Goal: Use online tool/utility: Utilize a website feature to perform a specific function

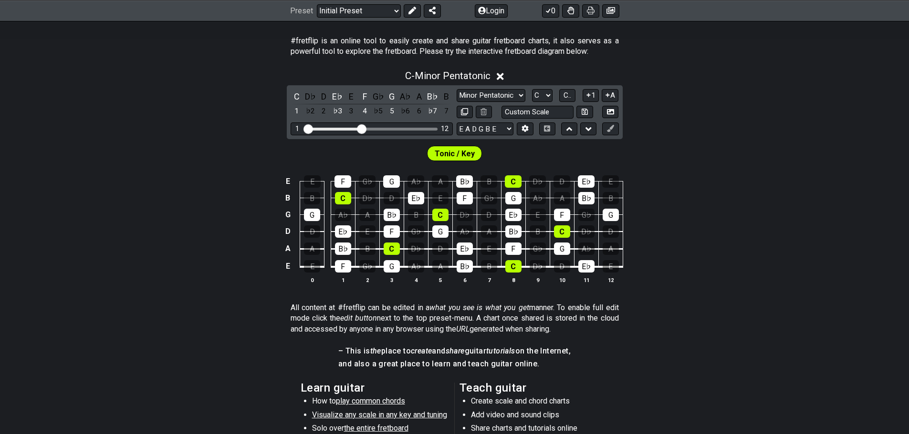
scroll to position [191, 0]
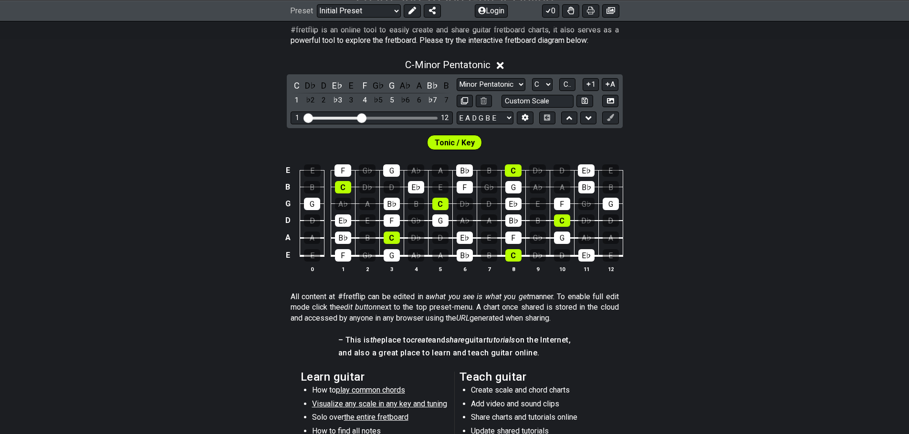
click at [449, 139] on span "Tonic / Key" at bounding box center [454, 143] width 40 height 14
drag, startPoint x: 363, startPoint y: 114, endPoint x: 395, endPoint y: 114, distance: 31.5
click at [395, 114] on div "1 12" at bounding box center [371, 118] width 162 height 13
drag, startPoint x: 363, startPoint y: 118, endPoint x: 397, endPoint y: 118, distance: 33.4
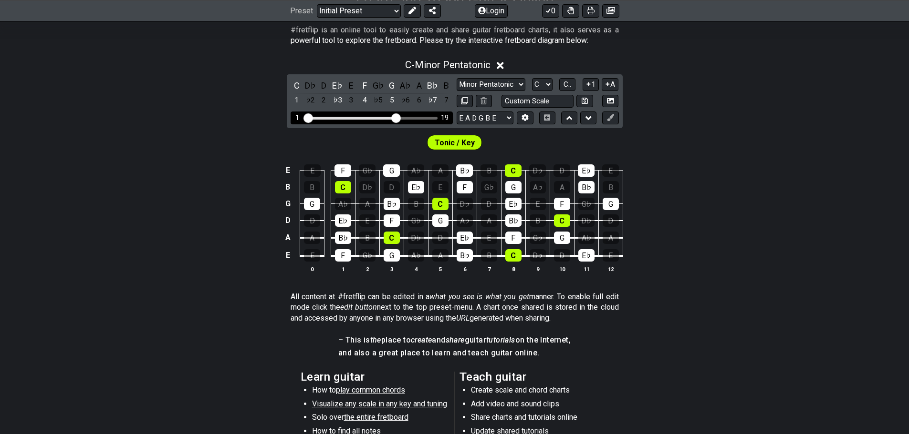
click at [397, 117] on input "Visible fret range" at bounding box center [371, 117] width 135 height 0
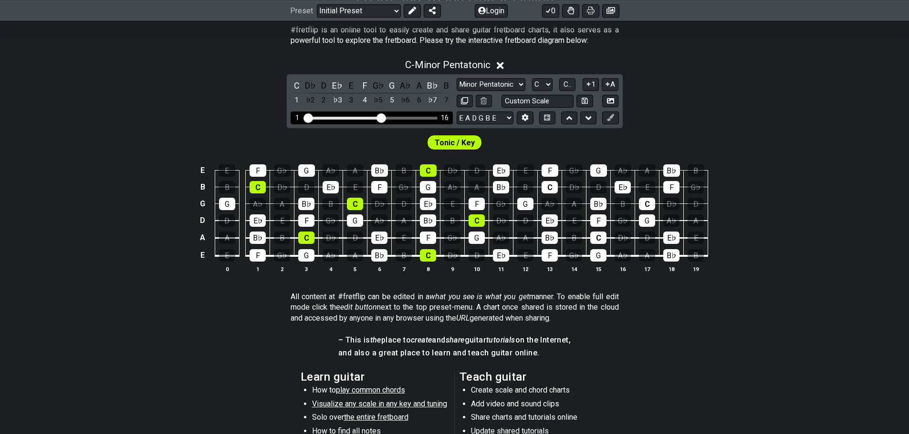
drag, startPoint x: 397, startPoint y: 118, endPoint x: 382, endPoint y: 118, distance: 14.8
click at [382, 117] on input "Visible fret range" at bounding box center [371, 117] width 135 height 0
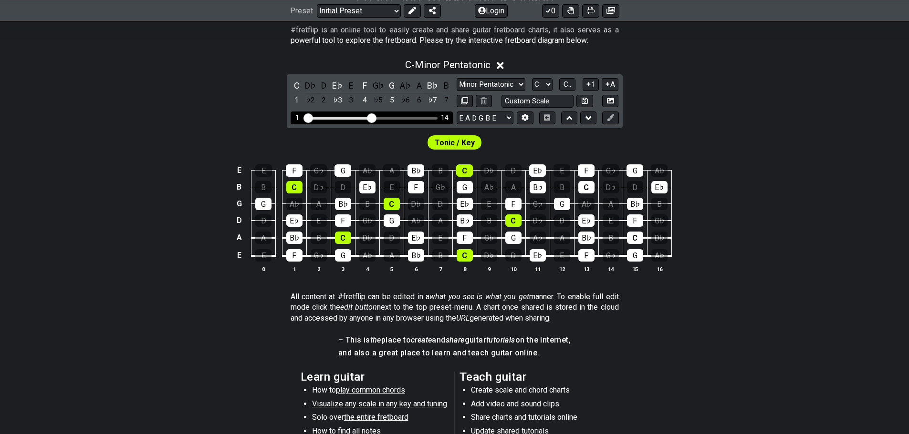
drag, startPoint x: 382, startPoint y: 118, endPoint x: 370, endPoint y: 118, distance: 12.4
click at [370, 117] on input "Visible fret range" at bounding box center [371, 117] width 135 height 0
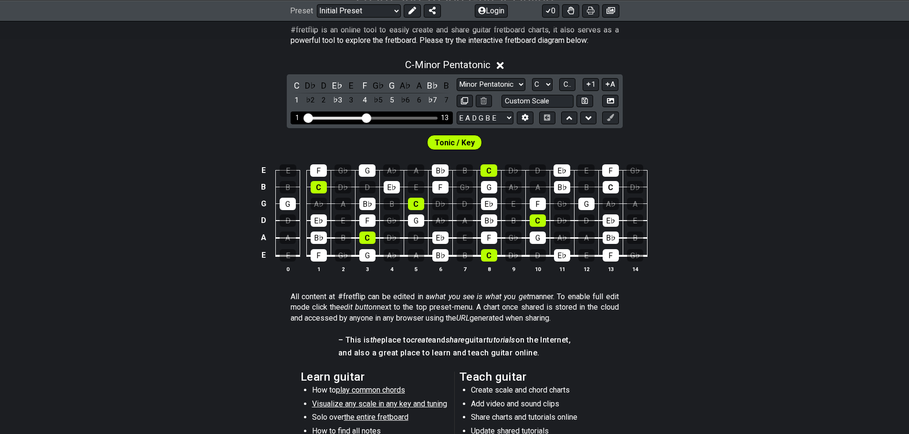
click at [366, 117] on input "Visible fret range" at bounding box center [371, 117] width 135 height 0
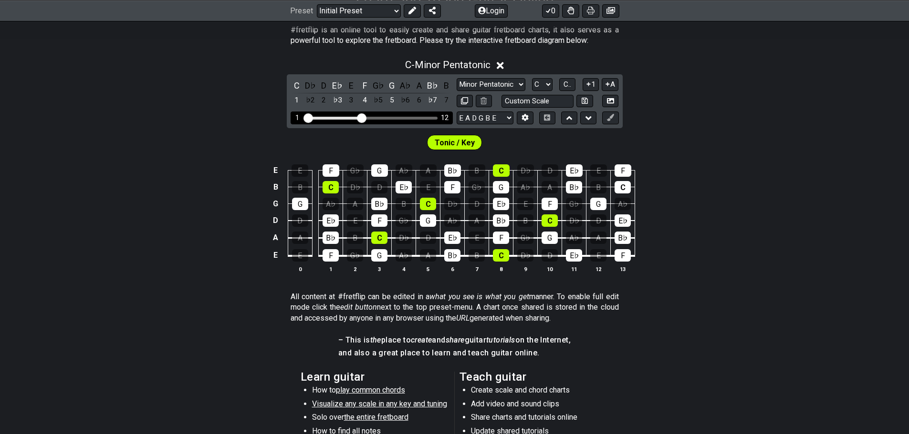
click at [362, 117] on input "Visible fret range" at bounding box center [371, 117] width 135 height 0
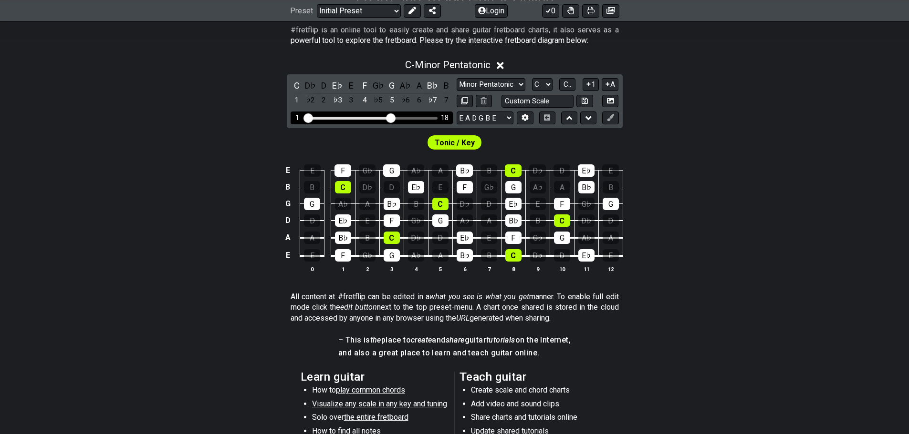
drag, startPoint x: 363, startPoint y: 118, endPoint x: 392, endPoint y: 119, distance: 29.1
click at [392, 117] on input "Visible fret range" at bounding box center [371, 117] width 135 height 0
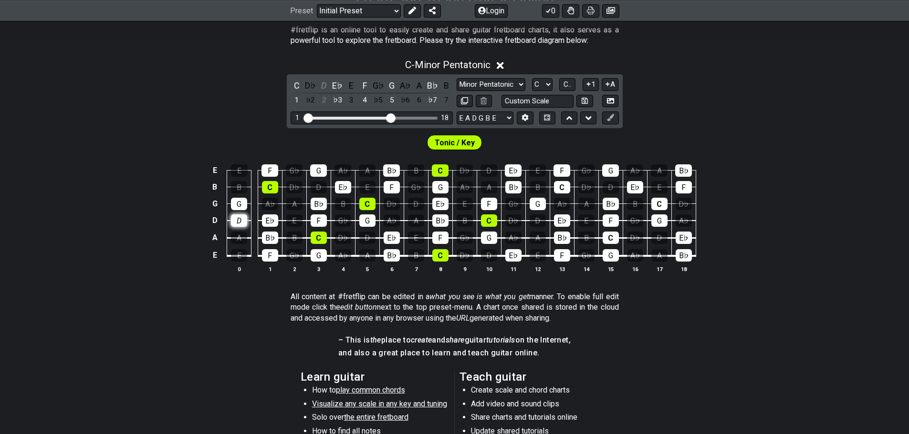
click at [238, 219] on div "D" at bounding box center [239, 221] width 16 height 12
click at [295, 238] on div "B" at bounding box center [294, 238] width 16 height 12
click at [318, 238] on div "C" at bounding box center [318, 238] width 16 height 12
click at [270, 253] on div "F" at bounding box center [270, 255] width 16 height 12
click at [270, 238] on div "B♭" at bounding box center [270, 238] width 16 height 12
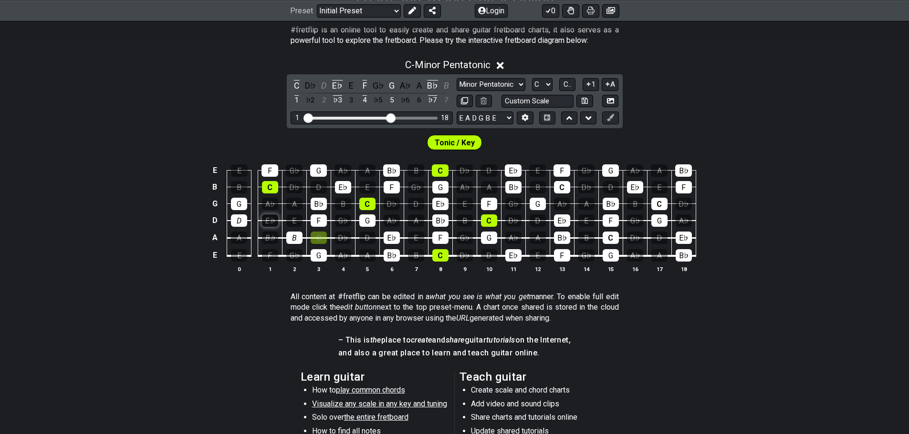
click at [270, 224] on div "E♭" at bounding box center [270, 221] width 16 height 12
drag, startPoint x: 270, startPoint y: 192, endPoint x: 270, endPoint y: 176, distance: 15.3
click at [270, 191] on div "C" at bounding box center [270, 187] width 16 height 12
click at [270, 171] on div "F" at bounding box center [269, 171] width 17 height 12
click at [317, 169] on div "G" at bounding box center [318, 171] width 17 height 12
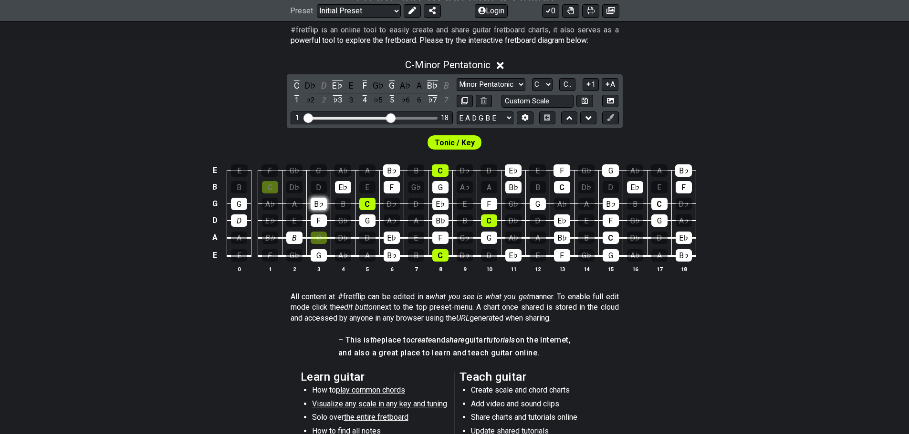
click at [318, 203] on div "B♭" at bounding box center [318, 204] width 16 height 12
click at [320, 220] on div "F" at bounding box center [318, 221] width 16 height 12
click at [343, 186] on div "E♭" at bounding box center [343, 187] width 16 height 12
drag, startPoint x: 366, startPoint y: 201, endPoint x: 364, endPoint y: 213, distance: 11.5
click at [366, 202] on div "C" at bounding box center [367, 204] width 16 height 12
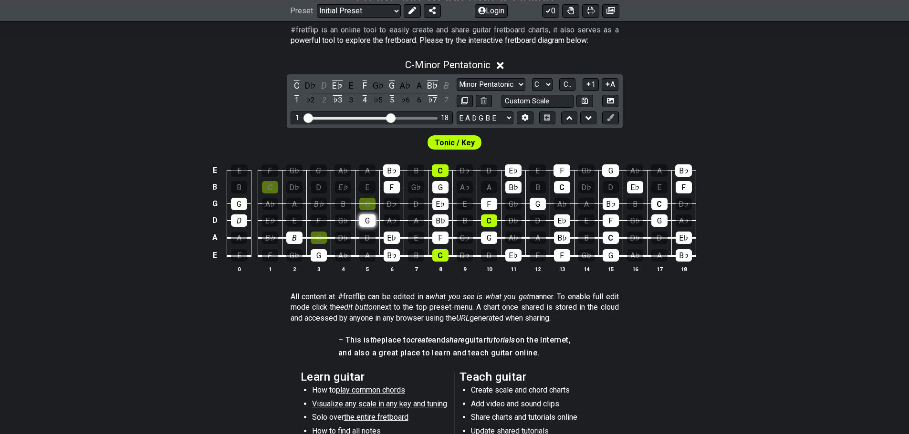
click at [364, 216] on div "G" at bounding box center [367, 221] width 16 height 12
click at [390, 168] on div "B♭" at bounding box center [391, 171] width 17 height 12
click at [395, 186] on div "F" at bounding box center [391, 187] width 16 height 12
click at [391, 238] on div "E♭" at bounding box center [391, 238] width 16 height 12
click at [391, 256] on div "B♭" at bounding box center [391, 255] width 16 height 12
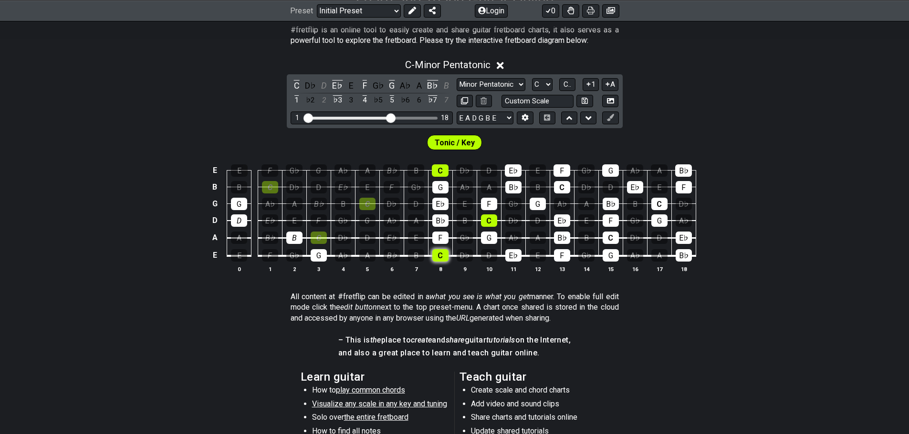
click at [440, 255] on div "C" at bounding box center [440, 255] width 16 height 12
drag, startPoint x: 441, startPoint y: 235, endPoint x: 441, endPoint y: 222, distance: 13.4
click at [441, 234] on div "F" at bounding box center [440, 238] width 16 height 12
drag, startPoint x: 441, startPoint y: 217, endPoint x: 441, endPoint y: 204, distance: 13.8
click at [441, 217] on div "B♭" at bounding box center [440, 221] width 16 height 12
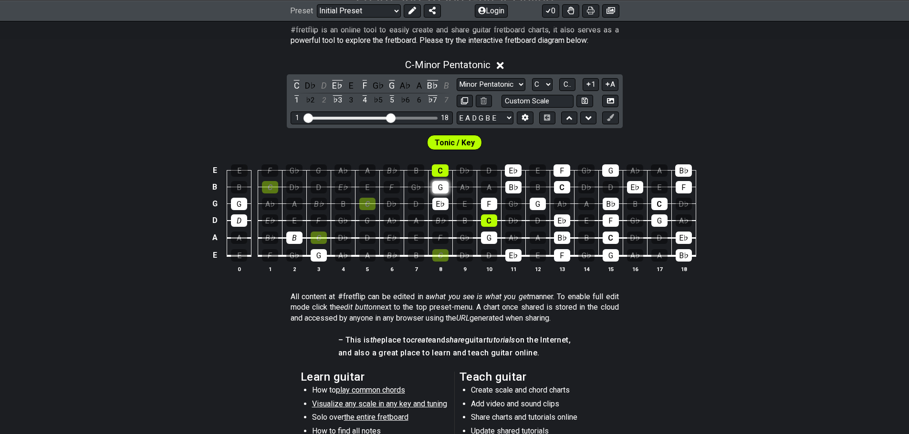
drag, startPoint x: 441, startPoint y: 200, endPoint x: 442, endPoint y: 191, distance: 9.1
click at [441, 200] on div "E♭" at bounding box center [440, 204] width 16 height 12
click at [443, 185] on div "G" at bounding box center [440, 187] width 16 height 12
click at [444, 170] on div "C" at bounding box center [440, 171] width 17 height 12
click at [487, 214] on td "C" at bounding box center [488, 212] width 24 height 17
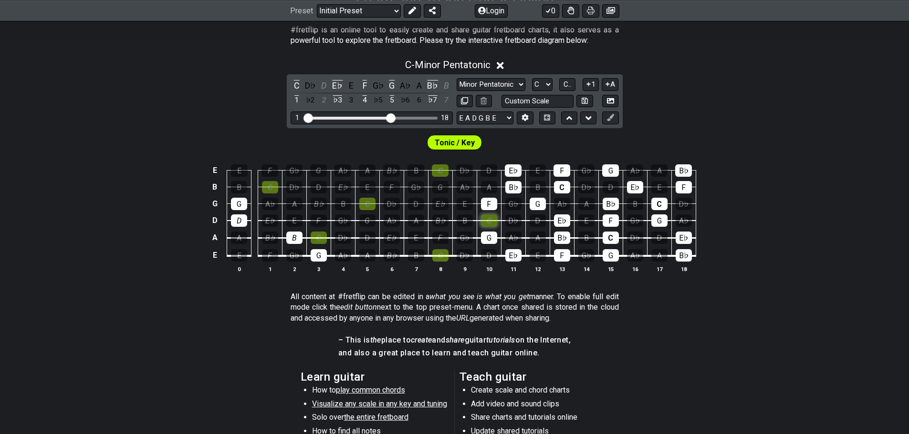
click at [488, 225] on div "C" at bounding box center [489, 221] width 16 height 12
click at [487, 243] on div "G" at bounding box center [489, 238] width 16 height 12
click at [489, 205] on div "F" at bounding box center [489, 204] width 16 height 12
drag, startPoint x: 205, startPoint y: 39, endPoint x: 170, endPoint y: 22, distance: 39.0
click at [189, 32] on section "#fretflip is an online tool to easily create and share guitar fretboard charts,…" at bounding box center [454, 37] width 909 height 33
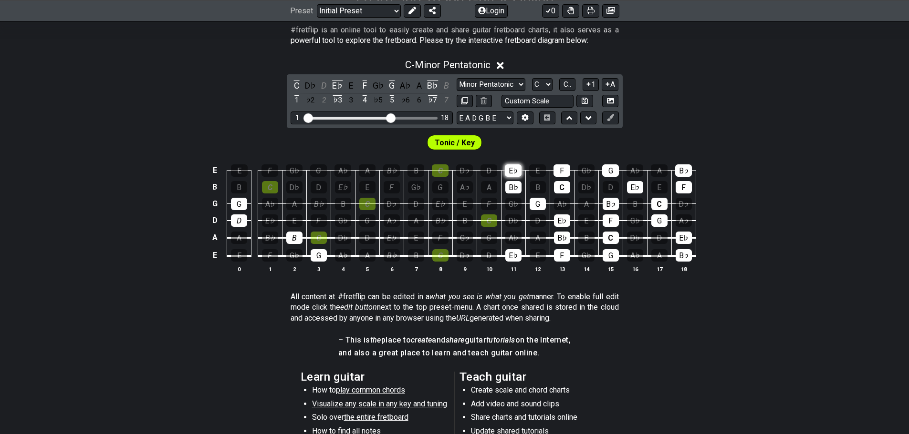
click at [515, 171] on div "E♭" at bounding box center [513, 171] width 17 height 12
click at [514, 186] on div "B♭" at bounding box center [513, 187] width 16 height 12
drag, startPoint x: 536, startPoint y: 201, endPoint x: 529, endPoint y: 212, distance: 13.5
click at [537, 202] on div "G" at bounding box center [537, 204] width 16 height 12
click at [519, 256] on div "E♭" at bounding box center [513, 255] width 16 height 12
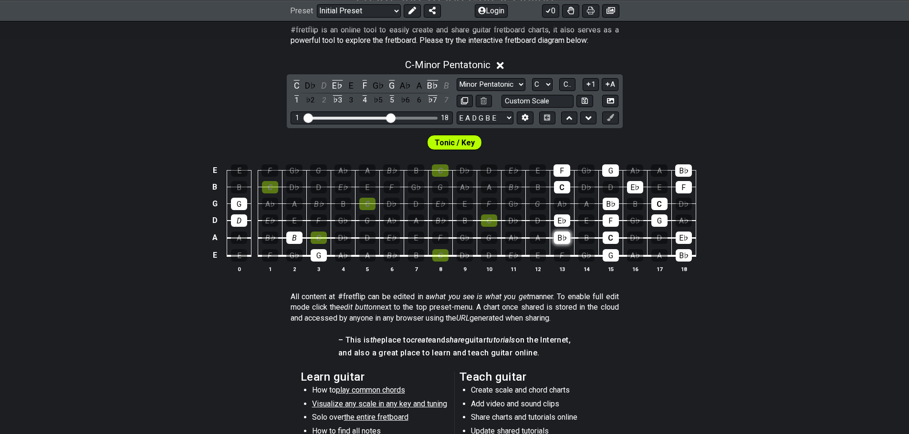
drag, startPoint x: 566, startPoint y: 256, endPoint x: 564, endPoint y: 243, distance: 13.5
click at [566, 256] on div "F" at bounding box center [562, 255] width 16 height 12
drag, startPoint x: 563, startPoint y: 238, endPoint x: 562, endPoint y: 230, distance: 7.3
click at [562, 237] on div "B♭" at bounding box center [562, 238] width 16 height 12
drag, startPoint x: 562, startPoint y: 224, endPoint x: 561, endPoint y: 219, distance: 4.8
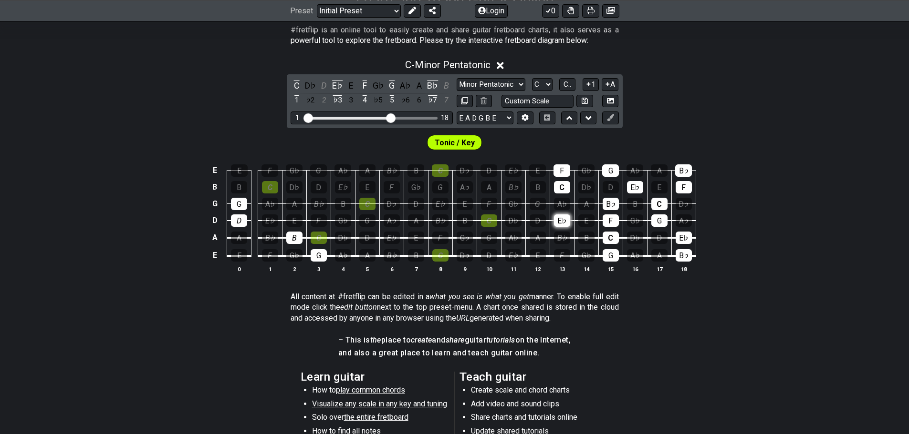
click at [561, 223] on div "E♭" at bounding box center [562, 221] width 16 height 12
drag, startPoint x: 563, startPoint y: 191, endPoint x: 563, endPoint y: 183, distance: 7.6
click at [563, 190] on div "C" at bounding box center [562, 187] width 16 height 12
click at [563, 172] on div "F" at bounding box center [561, 171] width 17 height 12
click at [609, 175] on div "G" at bounding box center [610, 171] width 17 height 12
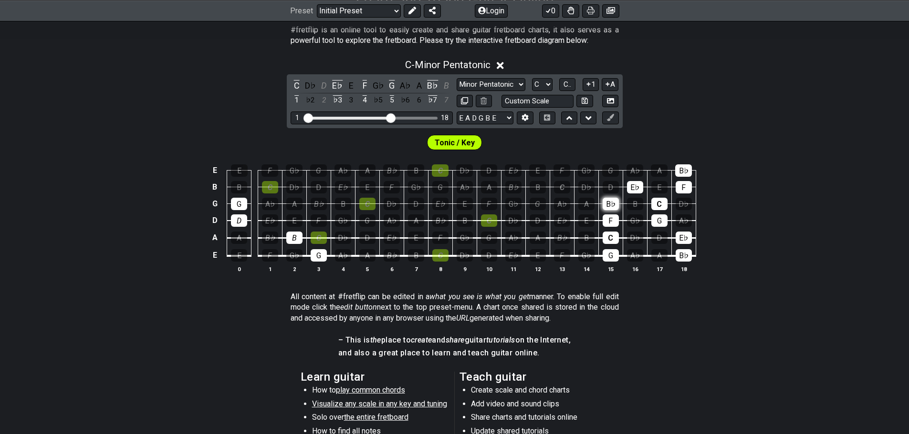
click at [612, 206] on div "B♭" at bounding box center [610, 204] width 16 height 12
click at [614, 221] on div "F" at bounding box center [610, 221] width 16 height 12
drag, startPoint x: 613, startPoint y: 243, endPoint x: 611, endPoint y: 260, distance: 17.7
click at [613, 247] on tbody "E E F G♭ G A♭ A B♭ B C D♭ D E♭ E F G♭ G A♭ A B♭ B B C D♭ D E♭ E F G♭ G A♭ A B♭ …" at bounding box center [452, 210] width 486 height 112
click at [611, 261] on div "G" at bounding box center [610, 255] width 16 height 12
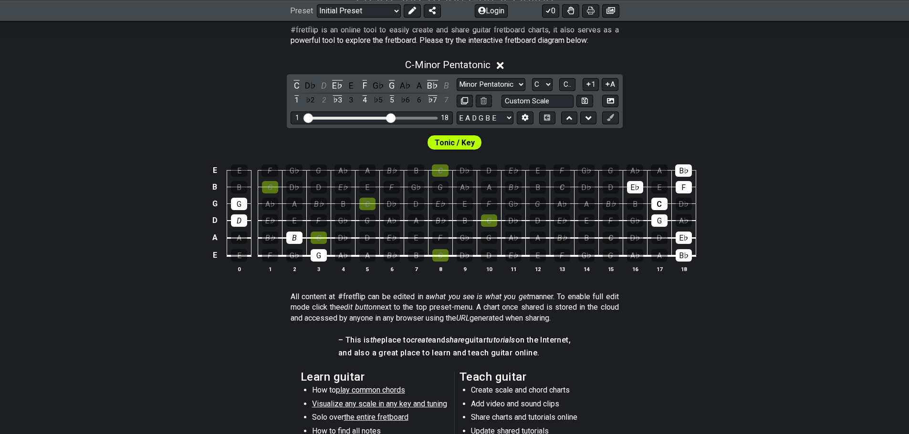
drag, startPoint x: 686, startPoint y: 257, endPoint x: 689, endPoint y: 245, distance: 12.7
click at [686, 256] on div "B♭" at bounding box center [683, 255] width 16 height 12
drag, startPoint x: 688, startPoint y: 241, endPoint x: 662, endPoint y: 226, distance: 30.2
click at [688, 240] on div "E♭" at bounding box center [683, 238] width 16 height 12
drag, startPoint x: 655, startPoint y: 219, endPoint x: 660, endPoint y: 209, distance: 11.1
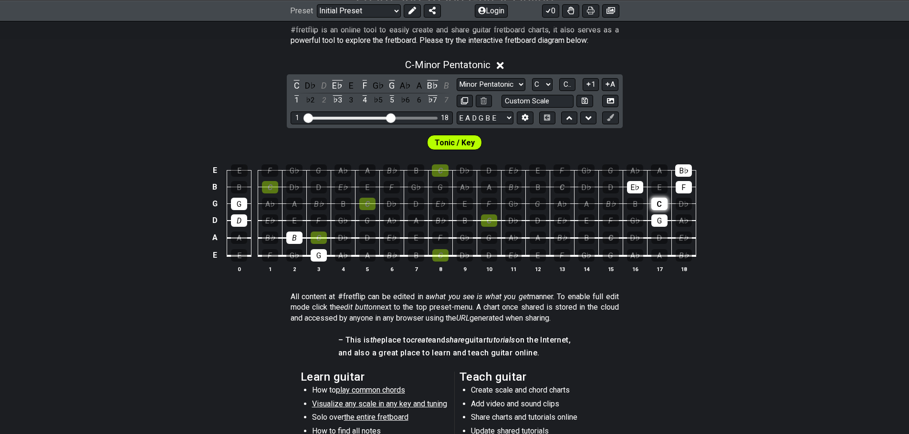
click at [655, 217] on div "G" at bounding box center [659, 221] width 16 height 12
drag, startPoint x: 659, startPoint y: 202, endPoint x: 649, endPoint y: 198, distance: 10.7
click at [656, 201] on div "C" at bounding box center [659, 204] width 16 height 12
drag, startPoint x: 631, startPoint y: 189, endPoint x: 655, endPoint y: 187, distance: 24.4
click at [636, 188] on div "E♭" at bounding box center [635, 187] width 16 height 12
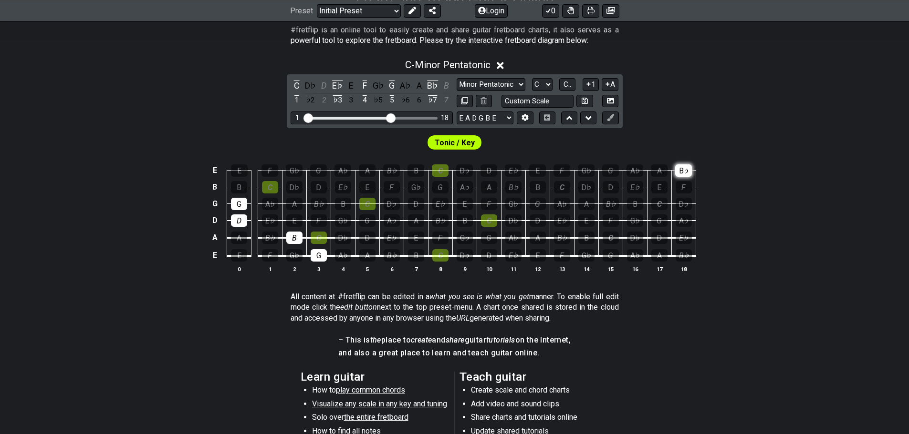
drag, startPoint x: 682, startPoint y: 187, endPoint x: 683, endPoint y: 175, distance: 12.5
click at [682, 186] on div "F" at bounding box center [683, 187] width 16 height 12
click at [684, 171] on div "B♭" at bounding box center [683, 171] width 17 height 12
drag, startPoint x: 241, startPoint y: 201, endPoint x: 254, endPoint y: 196, distance: 13.5
click at [241, 200] on div "G" at bounding box center [239, 204] width 16 height 12
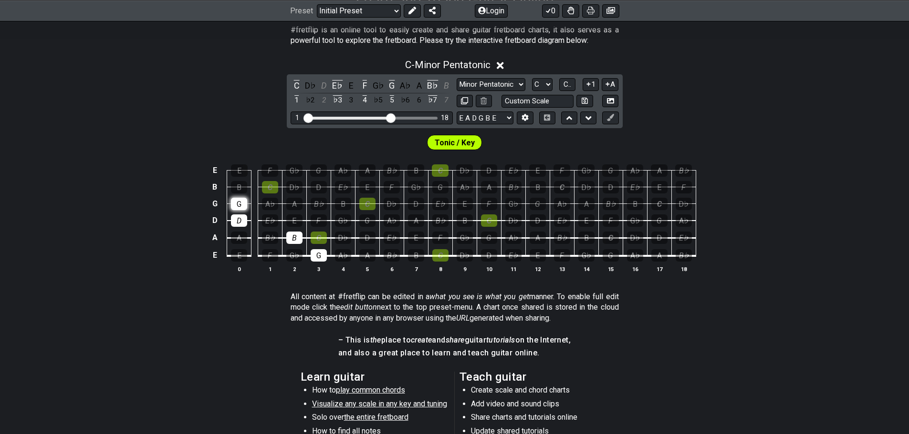
click at [238, 199] on div "G" at bounding box center [239, 204] width 16 height 12
click at [241, 186] on div "B" at bounding box center [239, 187] width 16 height 12
click at [240, 190] on div "B" at bounding box center [239, 187] width 16 height 12
click at [240, 203] on div "G" at bounding box center [239, 204] width 16 height 12
click at [242, 188] on div "B" at bounding box center [239, 187] width 16 height 12
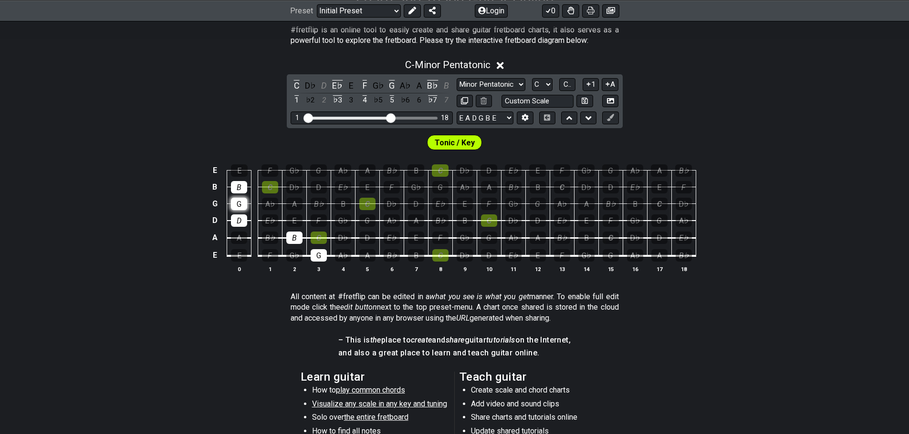
click at [242, 202] on div "G" at bounding box center [239, 204] width 16 height 12
click at [272, 256] on div "F" at bounding box center [270, 255] width 16 height 12
click at [236, 237] on div "A" at bounding box center [239, 238] width 16 height 12
click at [236, 200] on div "G" at bounding box center [239, 204] width 16 height 12
click at [236, 184] on div "B" at bounding box center [239, 187] width 16 height 12
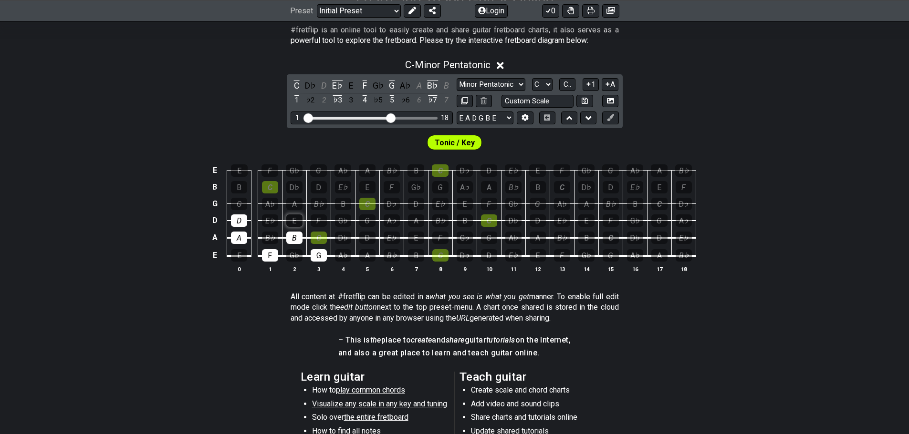
click at [294, 220] on div "E" at bounding box center [294, 221] width 16 height 12
click at [322, 238] on div "C" at bounding box center [318, 238] width 16 height 12
click at [442, 257] on div "C" at bounding box center [440, 255] width 16 height 12
click at [441, 254] on div "C" at bounding box center [440, 255] width 16 height 12
click at [368, 220] on div "G" at bounding box center [367, 221] width 16 height 12
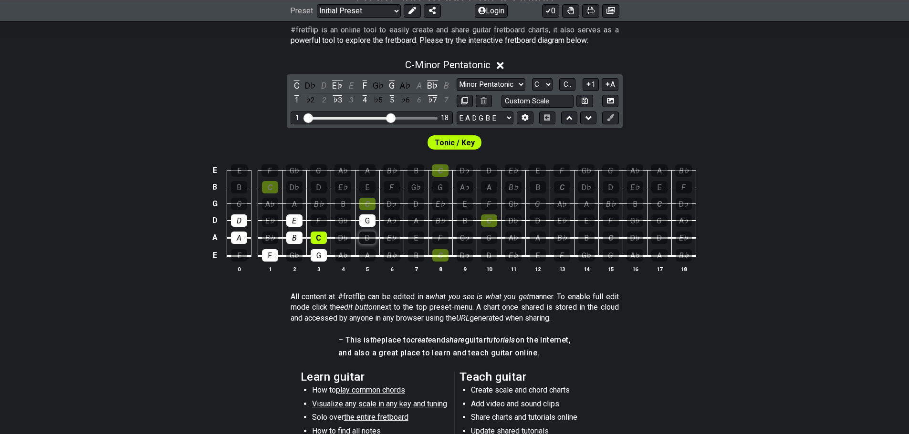
click at [368, 234] on div "D" at bounding box center [367, 238] width 16 height 12
click at [419, 255] on div "B" at bounding box center [416, 255] width 16 height 12
click at [502, 65] on icon at bounding box center [499, 65] width 7 height 7
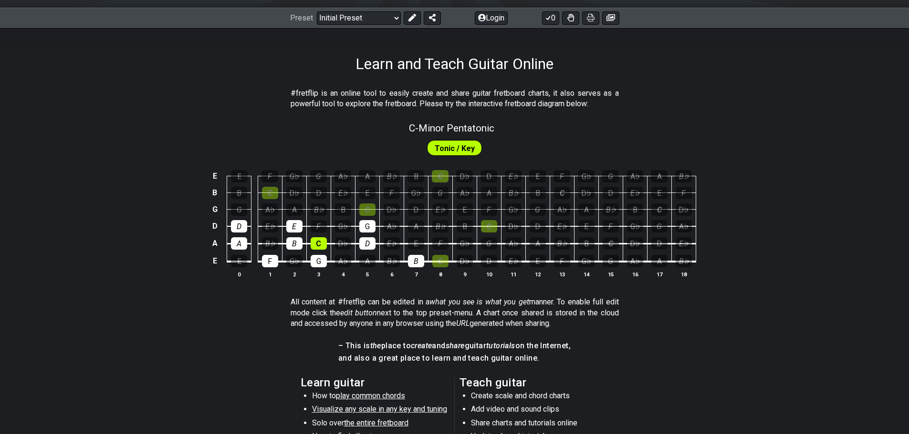
scroll to position [95, 0]
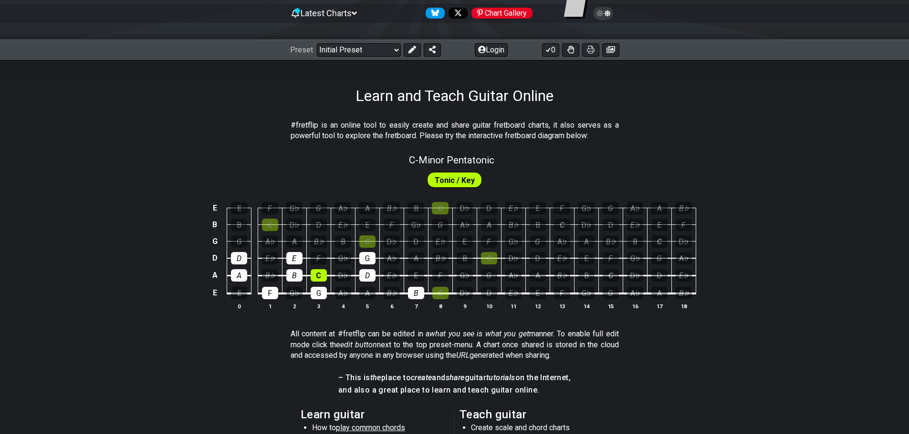
click at [451, 181] on span "Tonic / Key" at bounding box center [454, 181] width 40 height 14
click at [434, 158] on span "C - Minor Pentatonic" at bounding box center [451, 160] width 85 height 11
select select "C"
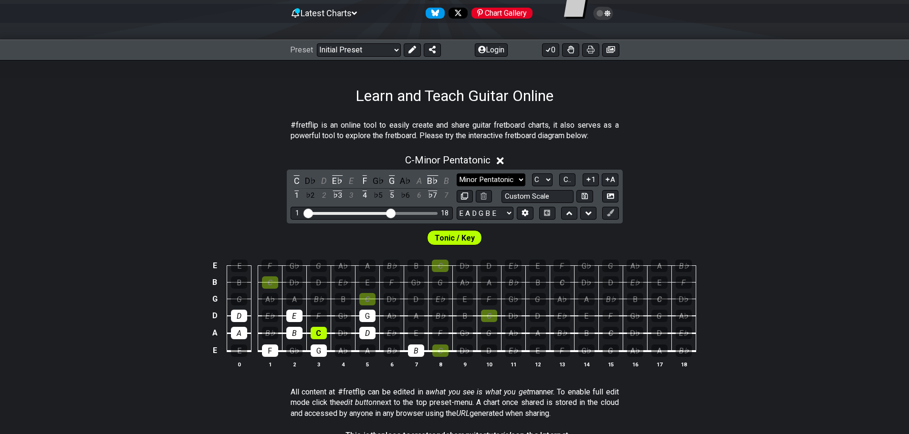
click at [518, 178] on select "Minor Pentatonic Click to edit Minor Pentatonic Major Pentatonic Minor Blues Ma…" at bounding box center [490, 180] width 69 height 13
select select "Click to edit"
click at [456, 174] on select "Minor Pentatonic Click to edit Minor Pentatonic Major Pentatonic Minor Blues Ma…" at bounding box center [490, 180] width 69 height 13
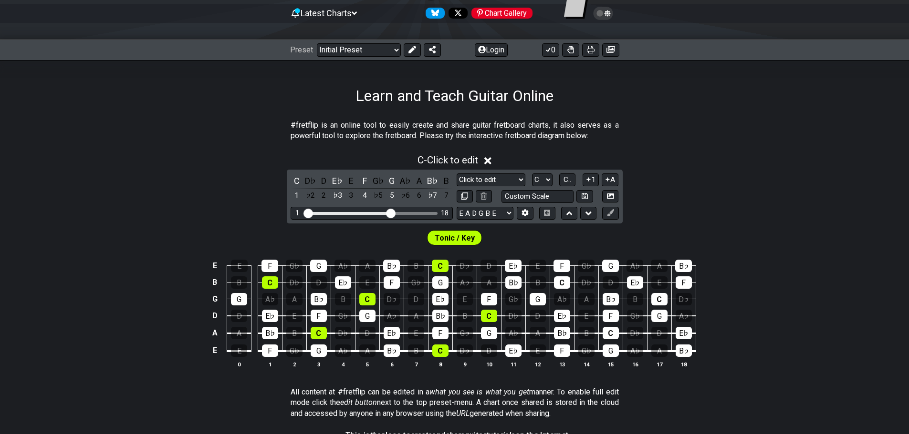
click at [491, 159] on icon at bounding box center [487, 160] width 7 height 7
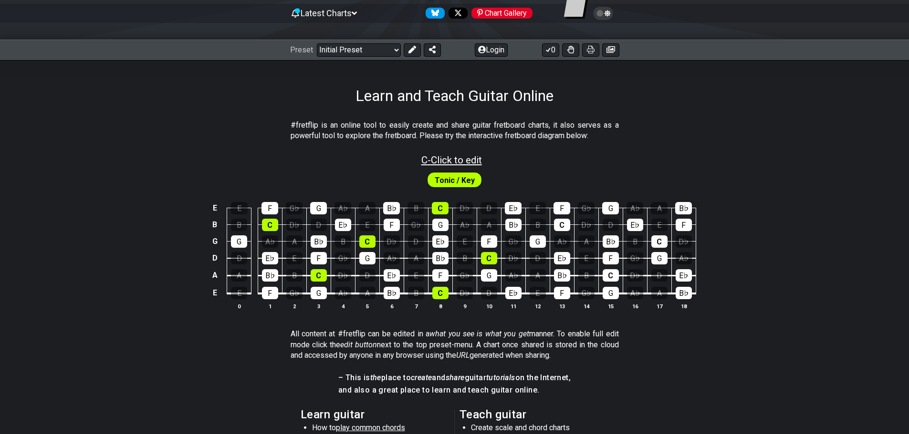
click at [445, 161] on span "C - Click to edit" at bounding box center [451, 160] width 61 height 11
select select "Click to edit"
select select "C"
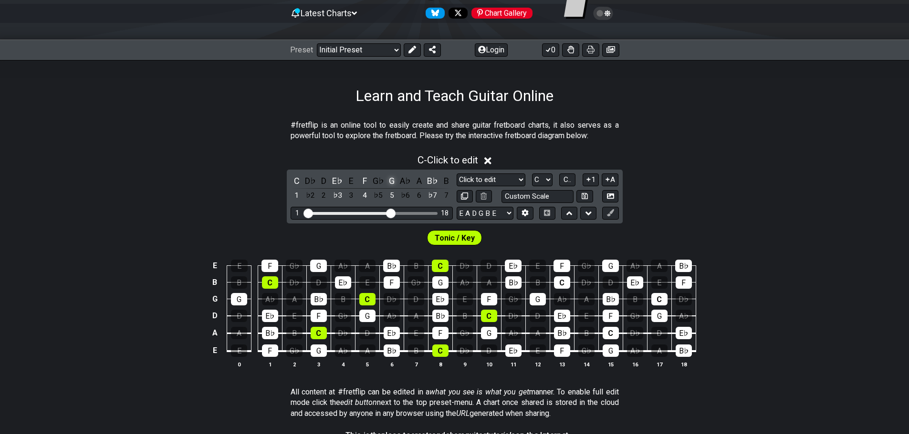
click at [395, 178] on div "G" at bounding box center [391, 181] width 12 height 13
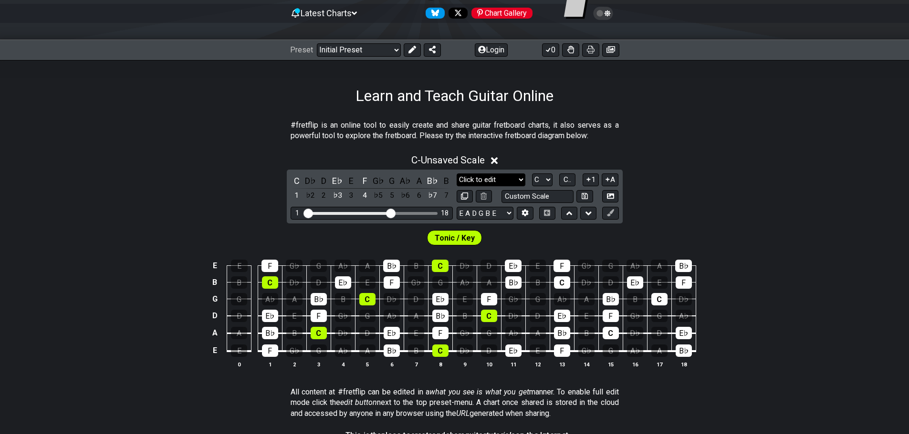
click at [520, 178] on select "Minor Pentatonic Click to edit Minor Pentatonic Major Pentatonic Minor Blues Ma…" at bounding box center [490, 180] width 69 height 13
select select "Major"
click at [456, 174] on select "Minor Pentatonic Click to edit Minor Pentatonic Major Pentatonic Minor Blues Ma…" at bounding box center [490, 180] width 69 height 13
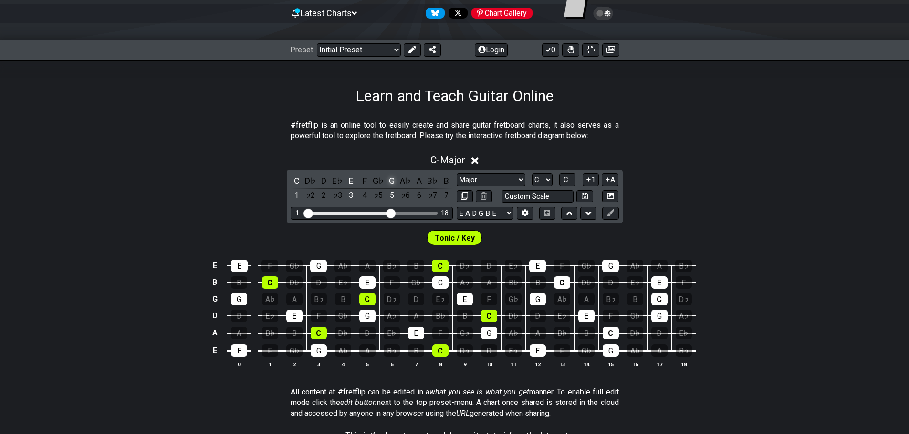
click at [394, 178] on div "G" at bounding box center [391, 181] width 12 height 13
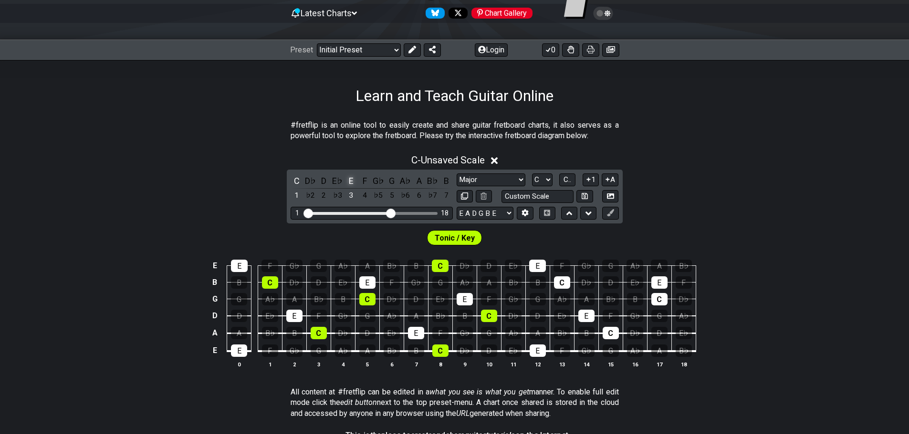
click at [351, 179] on div "E" at bounding box center [351, 181] width 12 height 13
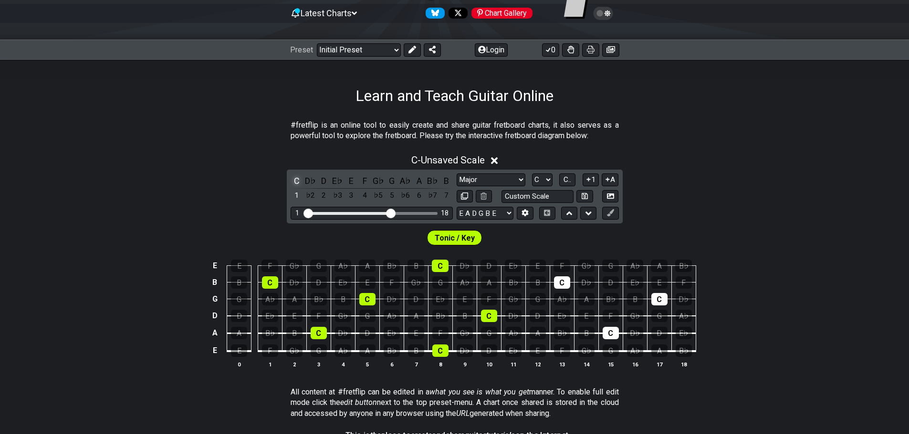
click at [298, 178] on div "C" at bounding box center [296, 181] width 12 height 13
click at [295, 180] on div "C" at bounding box center [296, 181] width 12 height 13
click at [393, 180] on div "G" at bounding box center [391, 181] width 12 height 13
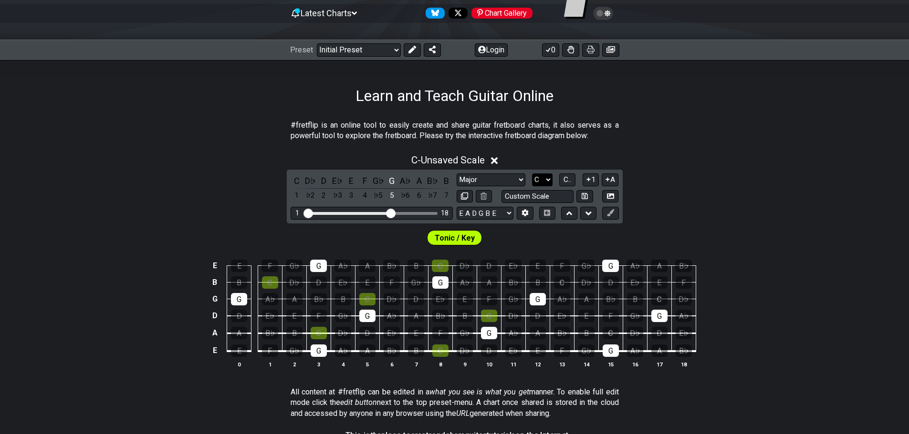
click at [546, 178] on select "A♭ A A♯ B♭ B C C♯ D♭ D D♯ E♭ E F F♯ G♭ G G♯" at bounding box center [542, 180] width 21 height 13
select select "G"
click at [532, 174] on select "A♭ A A♯ B♭ B C C♯ D♭ D D♯ E♭ E F F♯ G♭ G G♯" at bounding box center [542, 180] width 21 height 13
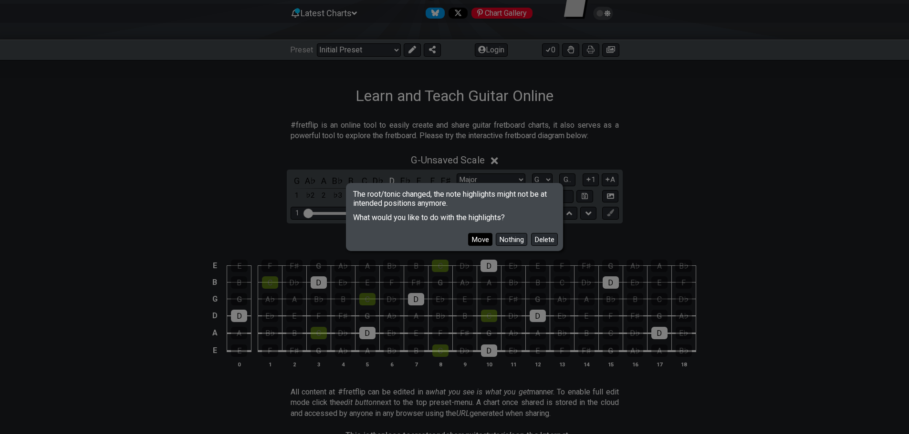
click at [483, 237] on button "Move" at bounding box center [480, 239] width 24 height 13
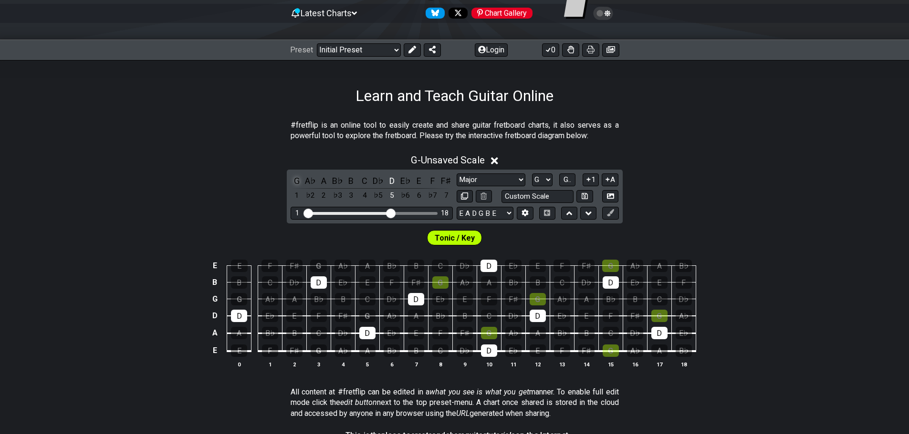
click at [297, 179] on div "G" at bounding box center [296, 181] width 12 height 13
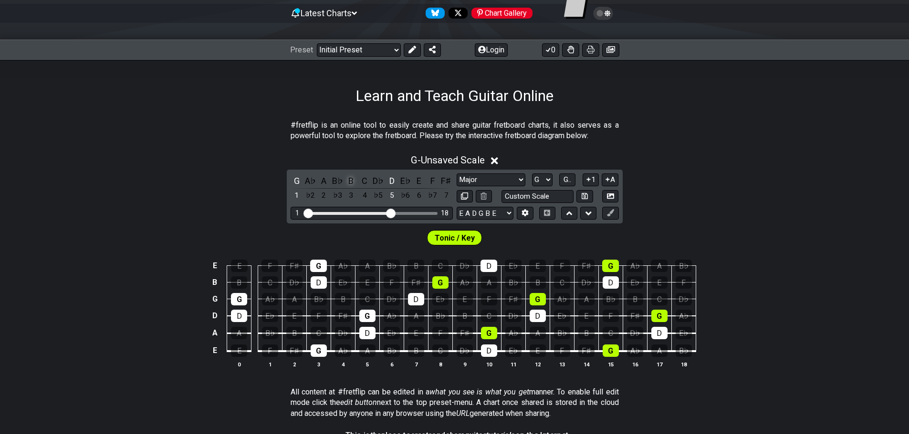
click at [352, 182] on div "B" at bounding box center [351, 181] width 12 height 13
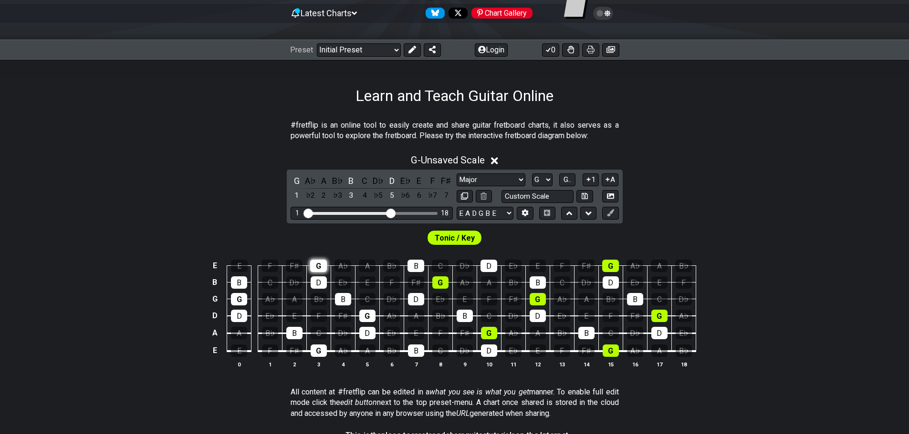
click at [320, 263] on div "G" at bounding box center [318, 266] width 17 height 12
click at [320, 279] on div "D" at bounding box center [318, 283] width 16 height 12
click at [243, 284] on div "B" at bounding box center [239, 283] width 16 height 12
click at [242, 299] on div "G" at bounding box center [239, 299] width 16 height 12
click at [369, 327] on td "D" at bounding box center [367, 325] width 24 height 18
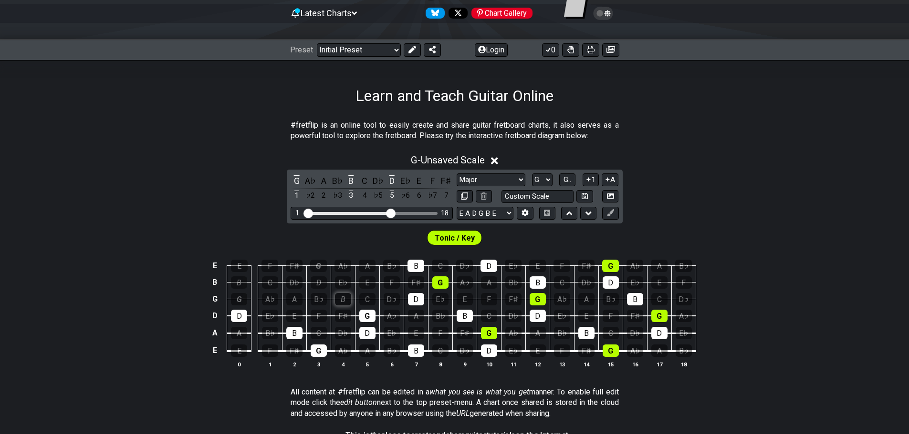
click at [344, 300] on div "B" at bounding box center [343, 299] width 16 height 12
click at [419, 300] on div "D" at bounding box center [416, 299] width 16 height 12
click at [475, 321] on td "F♯" at bounding box center [464, 325] width 24 height 18
click at [440, 283] on div "G" at bounding box center [440, 283] width 16 height 12
click at [421, 268] on div "B" at bounding box center [415, 266] width 17 height 12
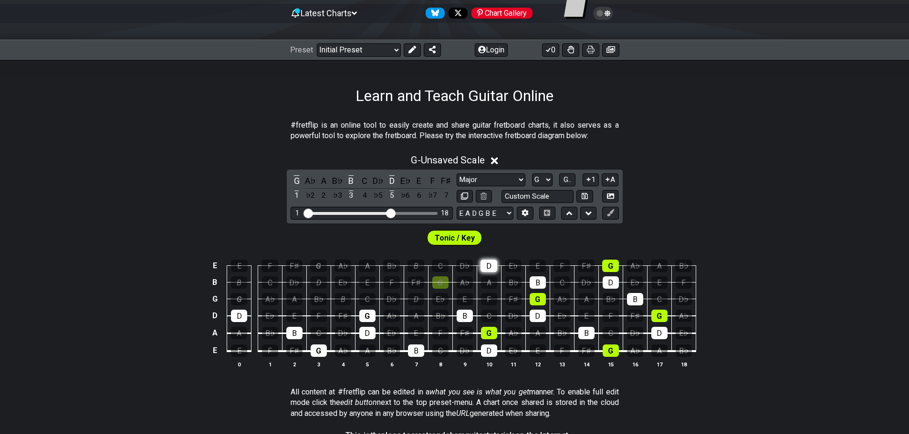
click at [486, 266] on div "D" at bounding box center [488, 266] width 17 height 12
click at [536, 279] on div "B" at bounding box center [537, 283] width 16 height 12
click at [537, 298] on div "G" at bounding box center [537, 299] width 16 height 12
click at [662, 315] on div "G" at bounding box center [659, 316] width 16 height 12
click at [636, 293] on td "B" at bounding box center [634, 291] width 24 height 17
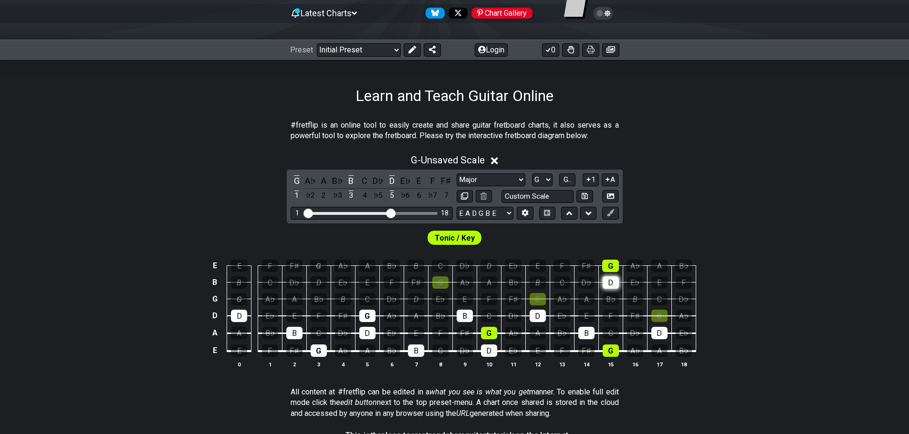
drag, startPoint x: 637, startPoint y: 300, endPoint x: 609, endPoint y: 281, distance: 33.5
click at [635, 299] on div "B" at bounding box center [635, 299] width 16 height 12
drag, startPoint x: 609, startPoint y: 281, endPoint x: 610, endPoint y: 275, distance: 6.8
click at [609, 281] on div "D" at bounding box center [610, 283] width 16 height 12
click at [610, 269] on div "G" at bounding box center [610, 266] width 17 height 12
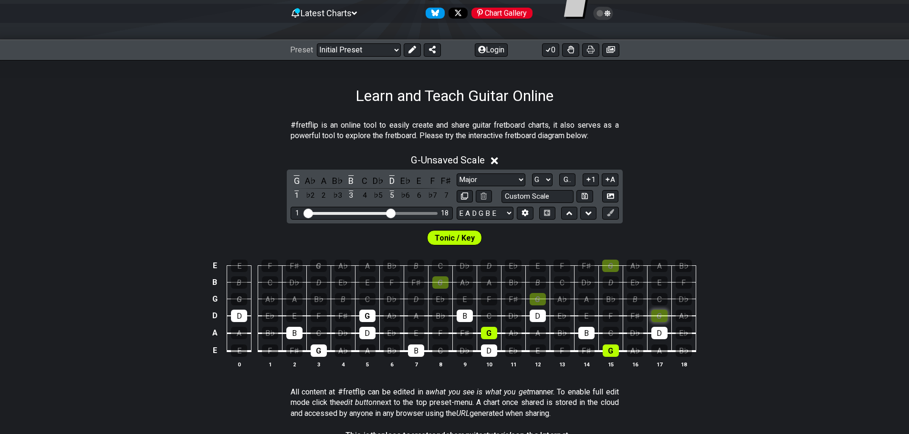
click at [663, 318] on div "G" at bounding box center [659, 316] width 16 height 12
click at [236, 333] on div "A" at bounding box center [239, 333] width 16 height 12
click at [272, 354] on div "F" at bounding box center [270, 351] width 16 height 12
click at [289, 351] on div "F♯" at bounding box center [294, 351] width 16 height 12
click at [266, 352] on div "F" at bounding box center [270, 351] width 16 height 12
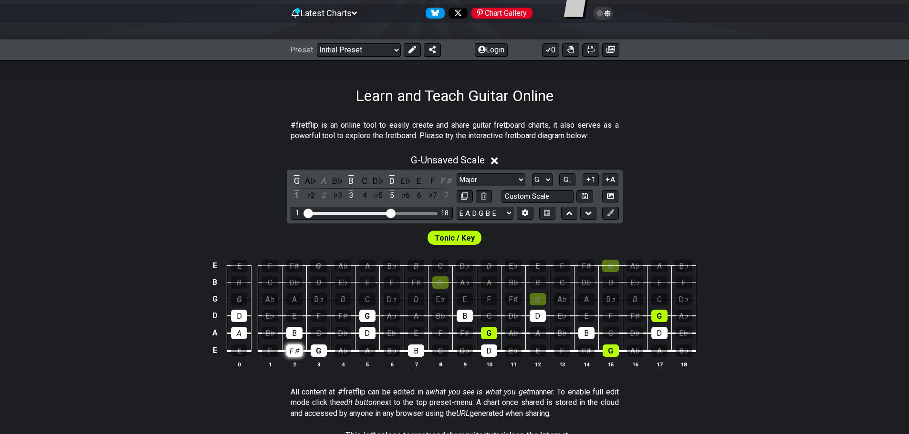
click at [290, 350] on div "F♯" at bounding box center [294, 351] width 16 height 12
click at [611, 213] on icon at bounding box center [610, 212] width 7 height 7
click at [610, 213] on icon at bounding box center [610, 212] width 7 height 7
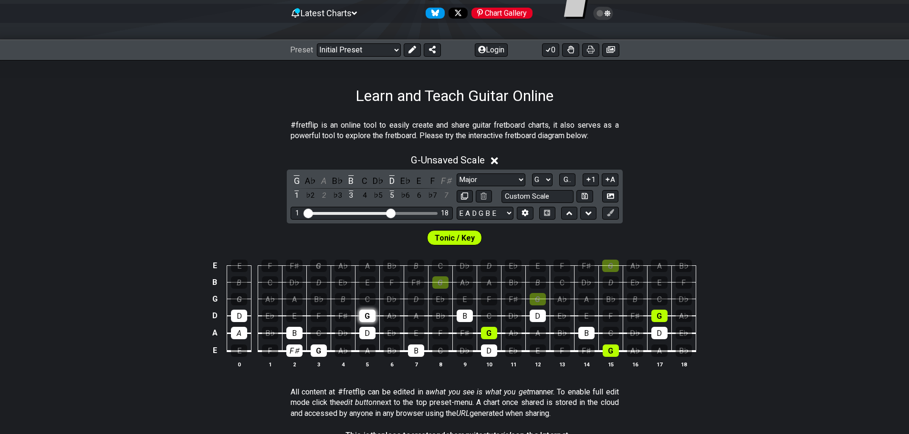
click at [367, 317] on div "G" at bounding box center [367, 316] width 16 height 12
click at [365, 309] on td "G" at bounding box center [367, 308] width 24 height 17
click at [367, 316] on div "G" at bounding box center [367, 316] width 16 height 12
click at [298, 351] on div "F♯" at bounding box center [294, 351] width 16 height 12
click at [240, 330] on div "A" at bounding box center [239, 333] width 16 height 12
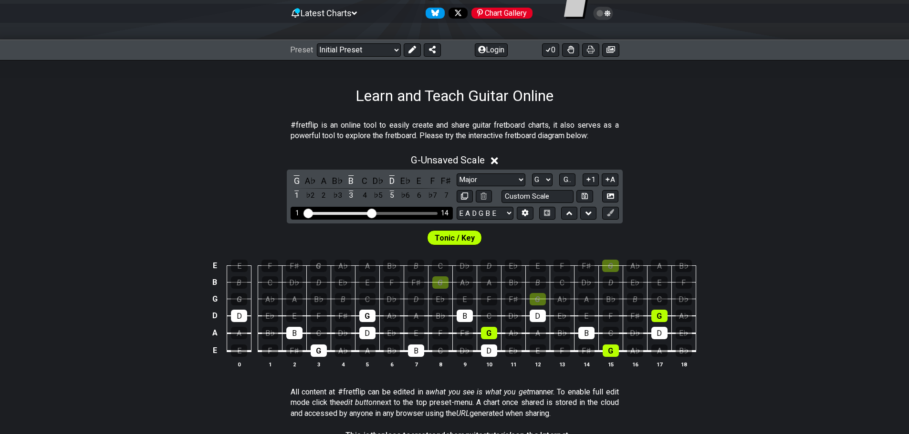
drag, startPoint x: 391, startPoint y: 212, endPoint x: 371, endPoint y: 219, distance: 20.7
click at [371, 213] on input "Visible fret range" at bounding box center [371, 213] width 135 height 0
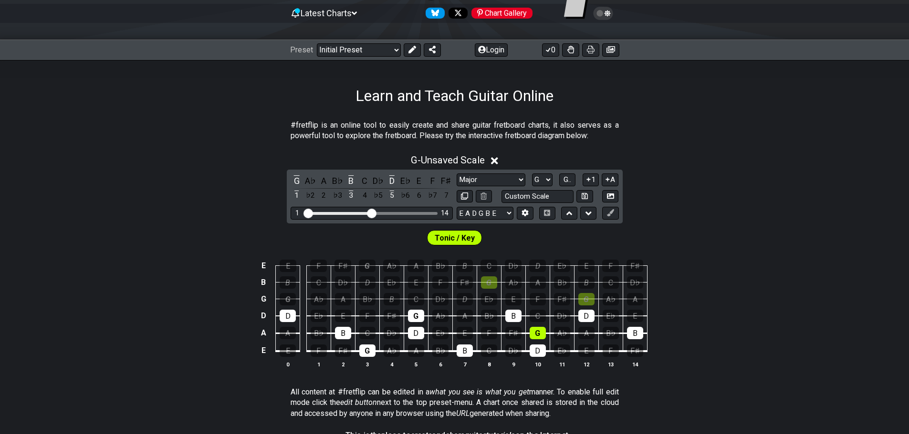
click at [702, 239] on div "Tonic / Key" at bounding box center [454, 236] width 909 height 24
click at [528, 217] on icon at bounding box center [524, 212] width 7 height 7
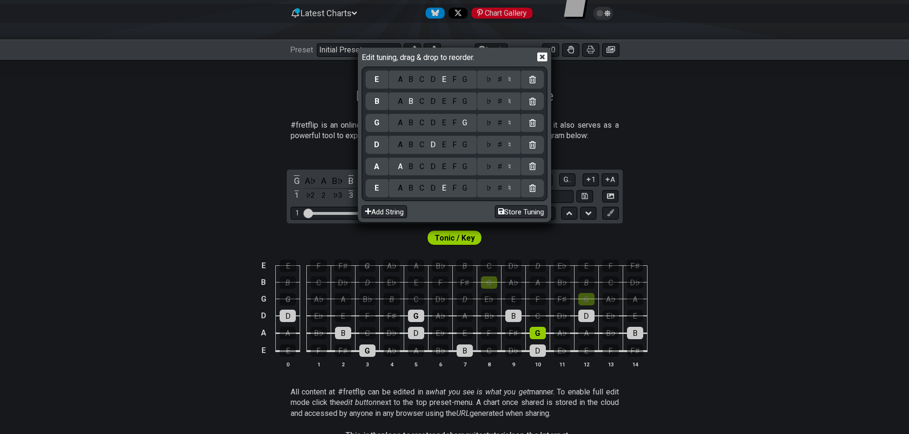
click at [542, 58] on icon at bounding box center [542, 56] width 10 height 9
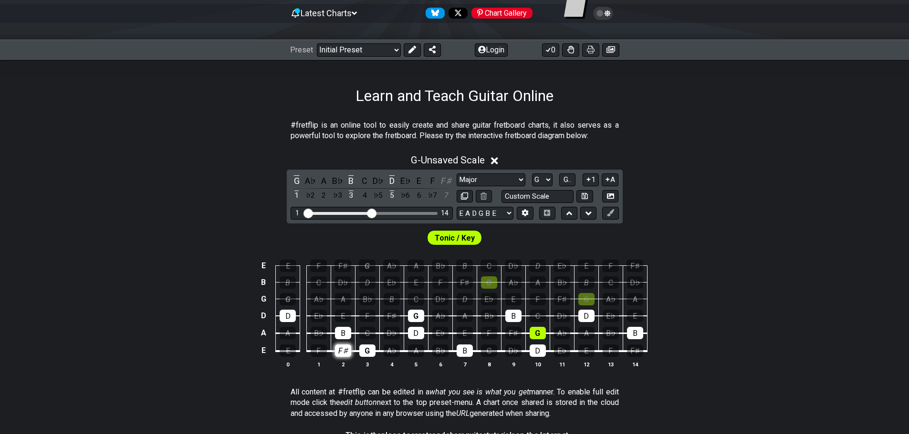
click at [340, 353] on div "F♯" at bounding box center [343, 351] width 16 height 12
click at [290, 332] on div "A" at bounding box center [287, 333] width 16 height 12
click at [515, 334] on div "F♯" at bounding box center [513, 333] width 16 height 12
click at [463, 317] on div "A" at bounding box center [464, 316] width 16 height 12
click at [636, 349] on div "F♯" at bounding box center [635, 351] width 16 height 12
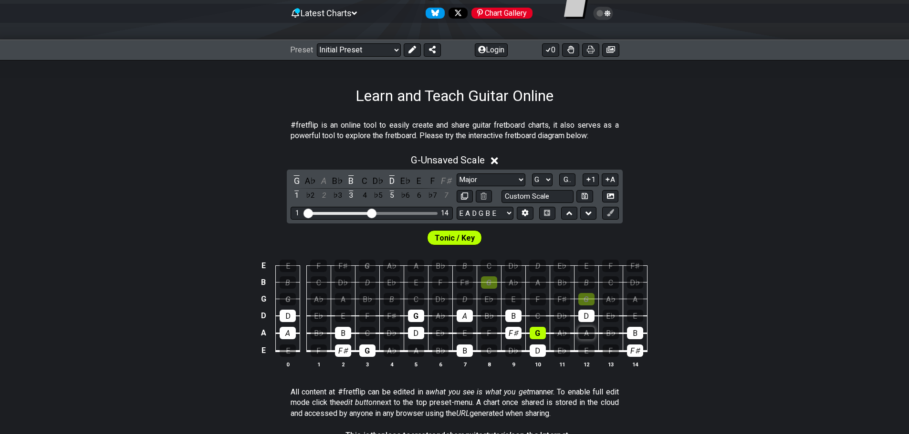
click at [591, 330] on div "A" at bounding box center [586, 333] width 16 height 12
click at [636, 350] on div "F♯" at bounding box center [635, 351] width 16 height 12
click at [590, 333] on div "A" at bounding box center [586, 333] width 16 height 12
drag, startPoint x: 417, startPoint y: 352, endPoint x: 412, endPoint y: 340, distance: 13.7
click at [417, 351] on div "A" at bounding box center [416, 351] width 16 height 12
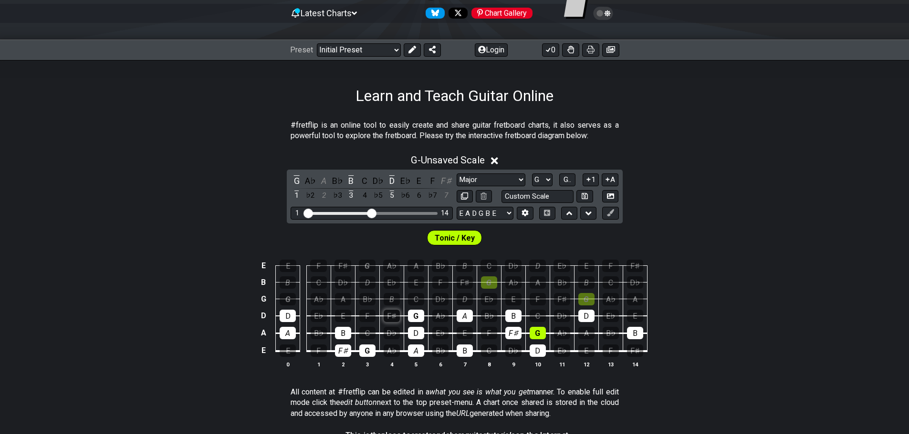
click at [388, 312] on div "F♯" at bounding box center [391, 316] width 16 height 12
click at [595, 316] on td "D" at bounding box center [586, 308] width 24 height 17
click at [636, 334] on div "B" at bounding box center [635, 333] width 16 height 12
click at [589, 320] on div "D" at bounding box center [586, 316] width 16 height 12
click at [370, 335] on div "C" at bounding box center [367, 333] width 16 height 12
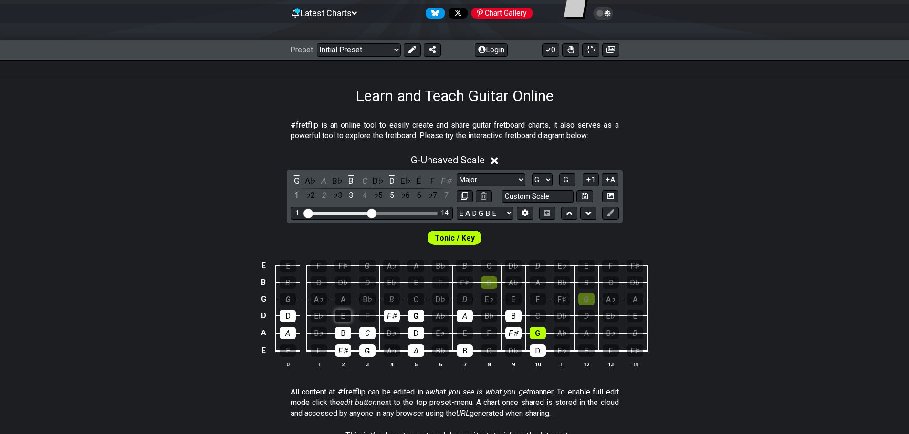
click at [343, 318] on div "E" at bounding box center [343, 316] width 16 height 12
click at [488, 351] on div "C" at bounding box center [489, 351] width 16 height 12
click at [466, 334] on div "E" at bounding box center [464, 333] width 16 height 12
click at [538, 312] on div "C" at bounding box center [537, 316] width 16 height 12
click at [586, 352] on div "E" at bounding box center [586, 351] width 16 height 12
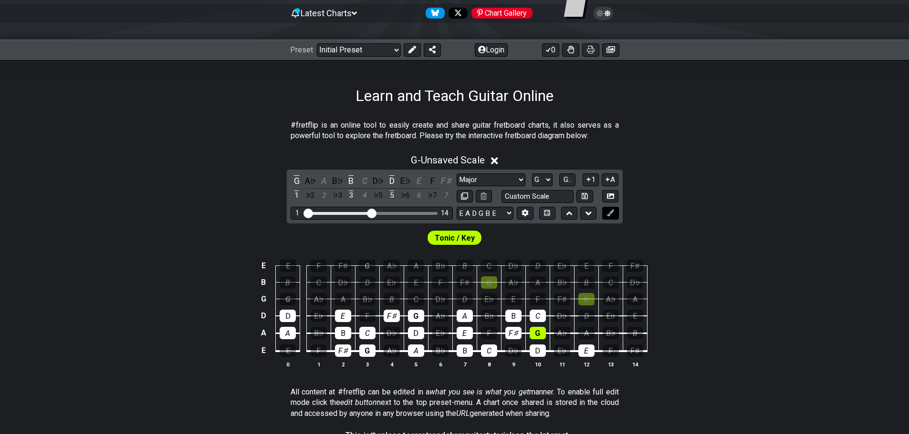
click at [617, 215] on button at bounding box center [610, 213] width 16 height 13
click at [612, 215] on icon at bounding box center [610, 212] width 7 height 7
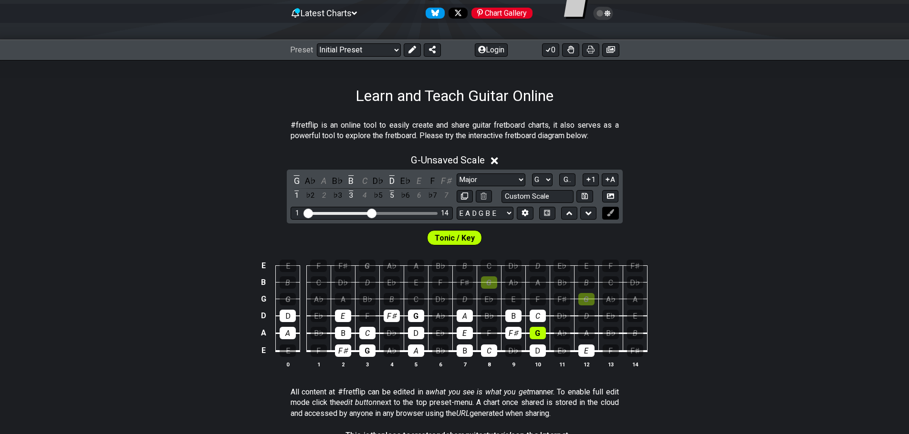
click at [612, 215] on icon at bounding box center [610, 212] width 7 height 7
click at [588, 213] on icon at bounding box center [588, 214] width 6 height 10
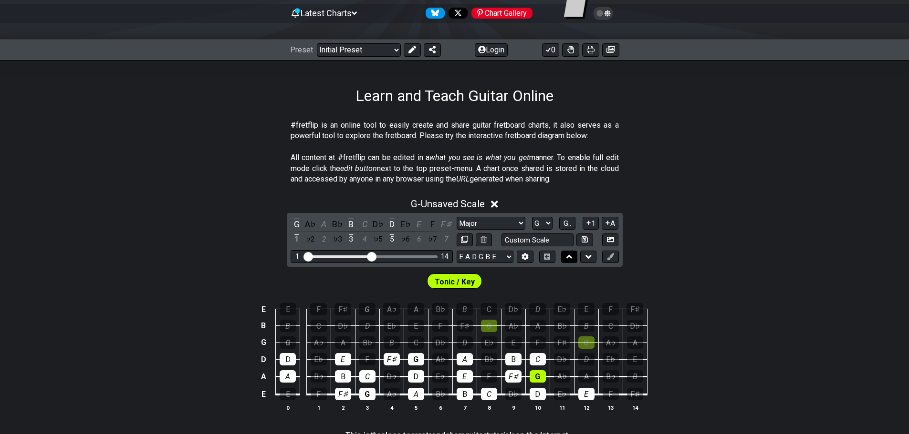
click at [565, 255] on button at bounding box center [569, 257] width 16 height 13
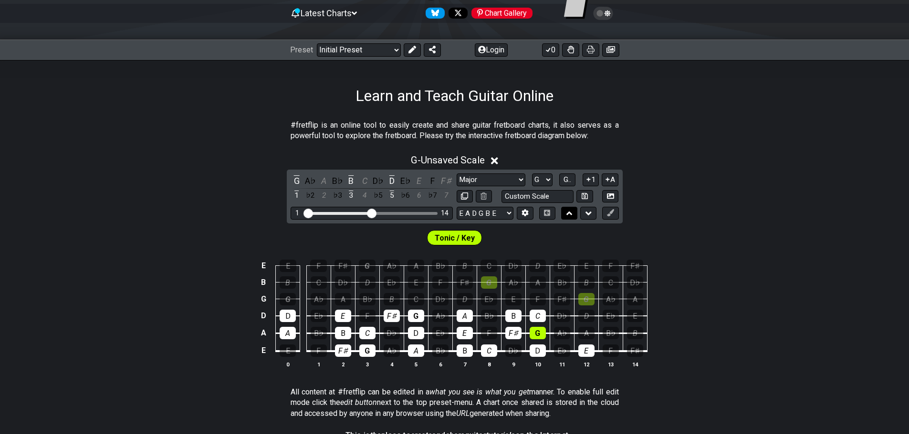
click at [571, 214] on icon at bounding box center [569, 214] width 6 height 4
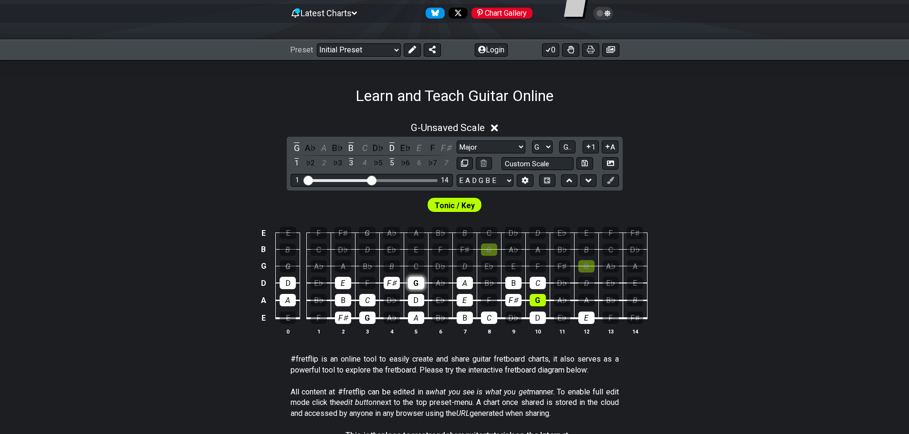
click at [414, 281] on div "G" at bounding box center [416, 283] width 16 height 12
click at [413, 281] on div "G" at bounding box center [416, 283] width 16 height 12
click at [418, 284] on div "G" at bounding box center [416, 283] width 16 height 12
click at [417, 283] on div "G" at bounding box center [416, 283] width 16 height 12
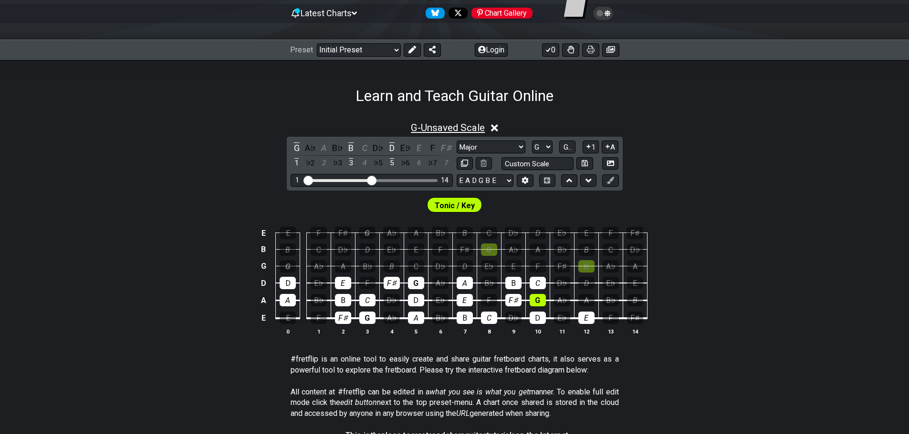
click at [477, 126] on span "G - Unsaved Scale" at bounding box center [448, 127] width 74 height 11
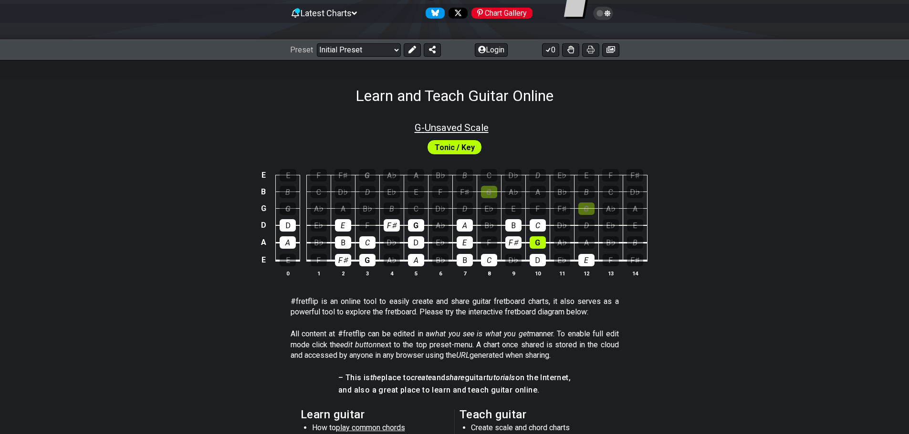
click at [445, 129] on span "G - Unsaved Scale" at bounding box center [451, 127] width 74 height 11
select select "Major"
select select "G"
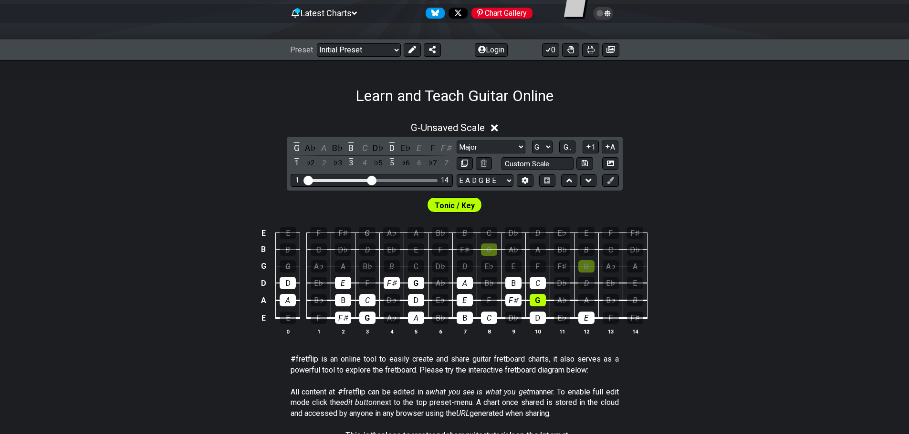
click at [720, 302] on div "E E F F♯ G A♭ A B♭ B C D♭ D E♭ E F F♯ B B C D♭ D E♭ E F F♯ G A♭ A B♭ B C D♭ G G…" at bounding box center [454, 282] width 909 height 134
click at [496, 128] on icon at bounding box center [494, 127] width 7 height 7
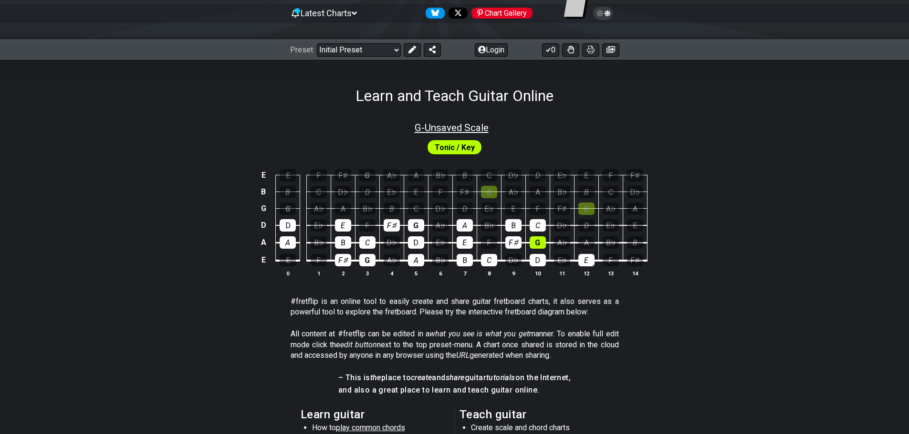
click at [466, 128] on span "G - Unsaved Scale" at bounding box center [451, 127] width 74 height 11
select select "Major"
select select "G"
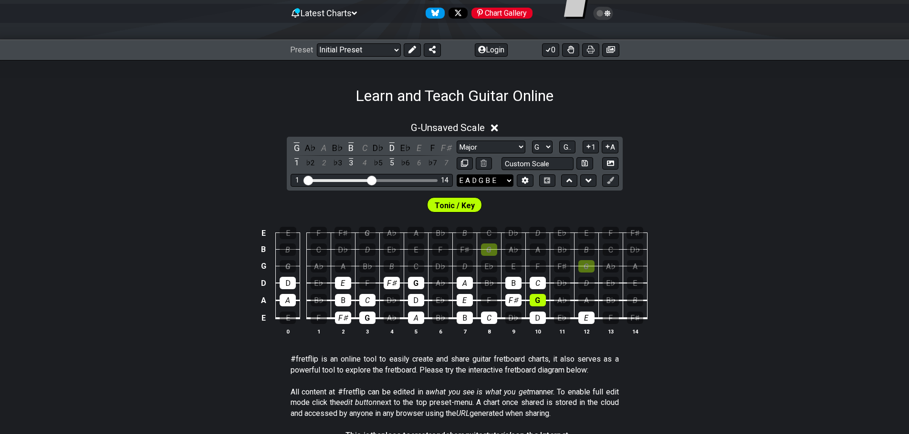
click at [511, 179] on select "E A D G B E E A D G B E E A D G B E B E A D F♯ B A D G C E A D A D G B E E♭ A♭ …" at bounding box center [484, 181] width 57 height 13
click at [707, 182] on div "G - Unsaved Scale G A♭ A B♭ B C D♭ D E♭ E F F♯ 1 ♭2 2 ♭3 3 4 ♭5 5 ♭6 6 ♭7 7 Min…" at bounding box center [454, 232] width 909 height 233
click at [613, 182] on icon at bounding box center [610, 180] width 7 height 7
click at [446, 127] on span "G - Unsaved Scale" at bounding box center [448, 127] width 74 height 11
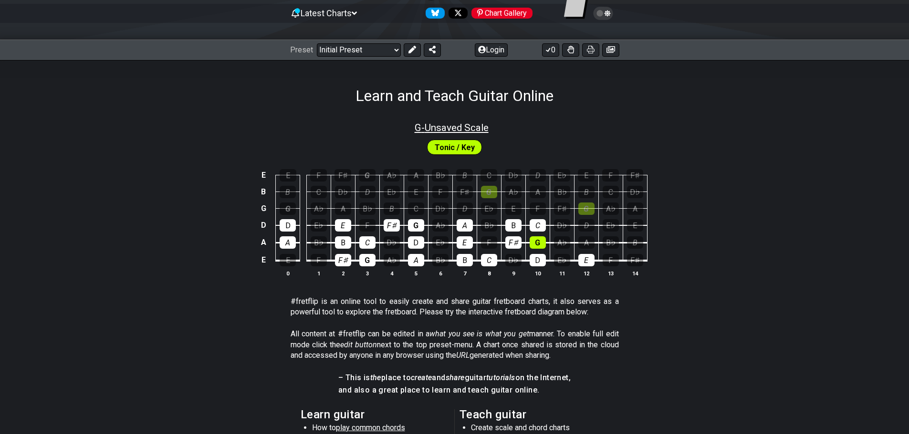
click at [459, 130] on span "G - Unsaved Scale" at bounding box center [451, 127] width 74 height 11
select select "Major"
select select "G"
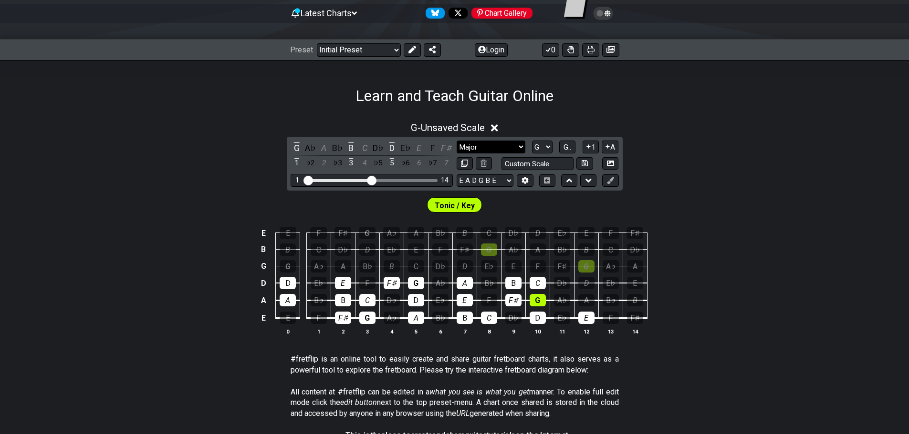
click at [522, 145] on select "Minor Pentatonic Click to edit Minor Pentatonic Major Pentatonic Minor Blues Ma…" at bounding box center [490, 147] width 69 height 13
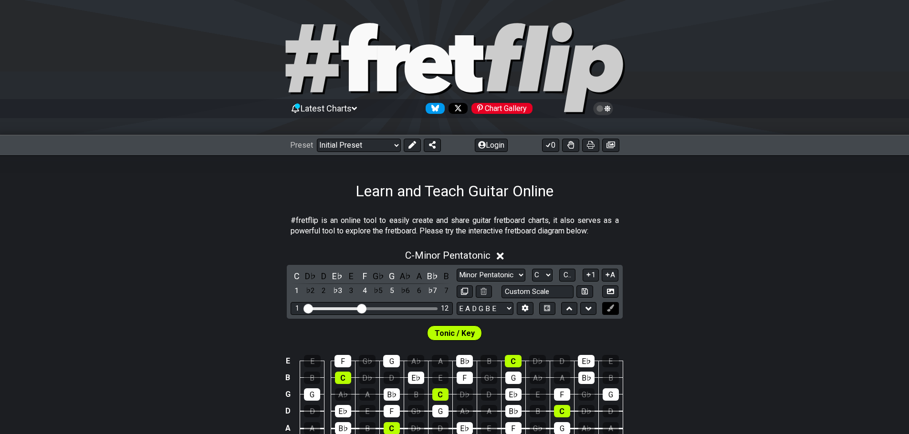
click at [616, 310] on button at bounding box center [610, 308] width 16 height 13
click at [611, 307] on icon at bounding box center [610, 308] width 7 height 7
click at [612, 307] on icon at bounding box center [610, 308] width 7 height 7
click at [455, 336] on span "Tonic / Key" at bounding box center [454, 334] width 40 height 14
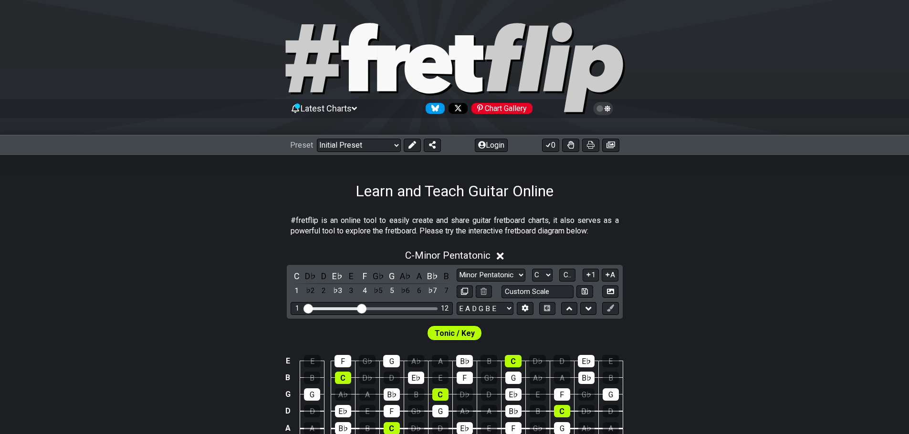
click at [453, 337] on span "Tonic / Key" at bounding box center [454, 334] width 40 height 14
click at [453, 335] on span "Tonic / Key" at bounding box center [454, 334] width 40 height 14
click at [453, 334] on span "Tonic / Key" at bounding box center [454, 334] width 40 height 14
click at [753, 213] on section "#fretflip is an online tool to easily create and share guitar fretboard charts,…" at bounding box center [454, 228] width 909 height 33
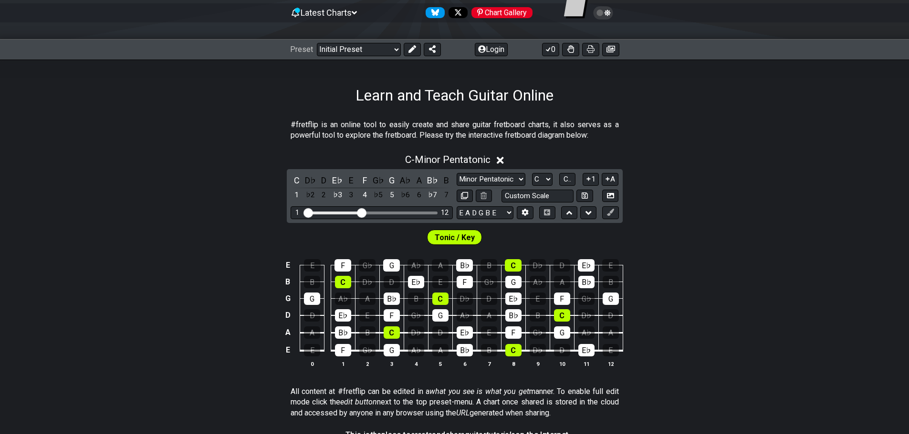
scroll to position [95, 0]
click at [472, 162] on span "C - Minor Pentatonic" at bounding box center [447, 160] width 85 height 11
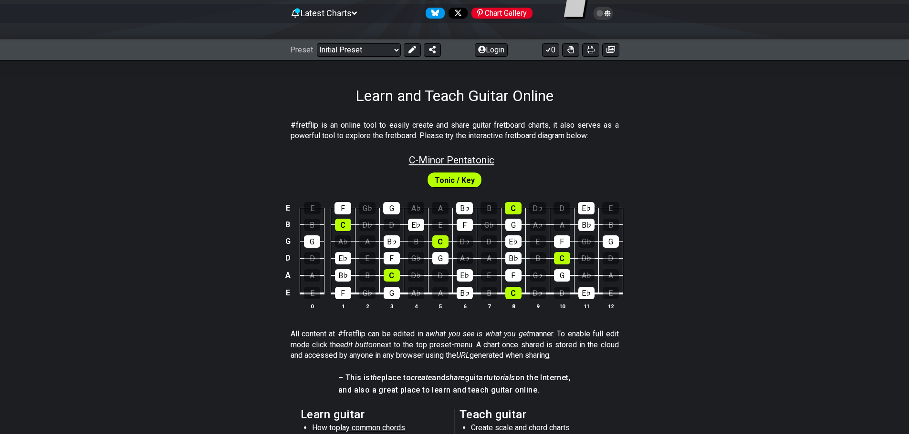
click at [473, 157] on span "C - Minor Pentatonic" at bounding box center [451, 160] width 85 height 11
select select "C"
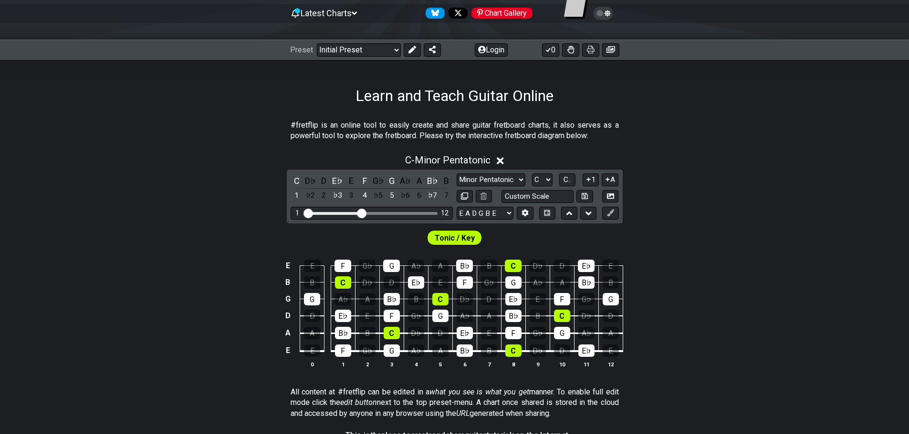
click at [503, 158] on icon at bounding box center [499, 161] width 7 height 10
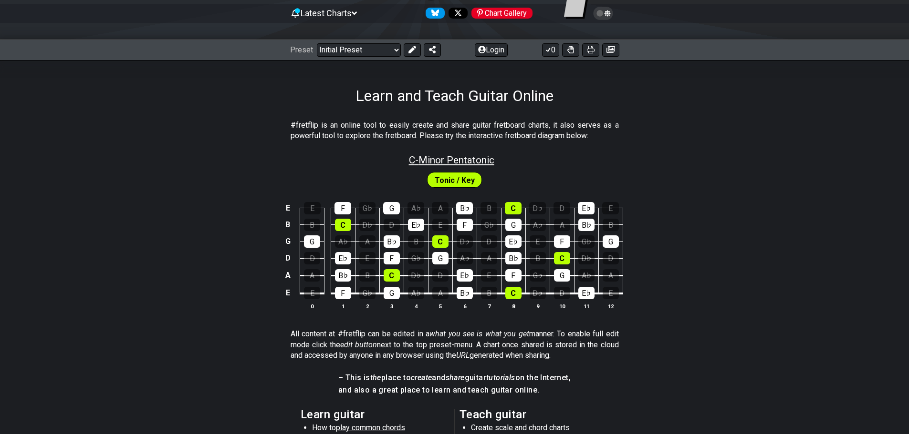
click at [481, 158] on span "C - Minor Pentatonic" at bounding box center [451, 160] width 85 height 11
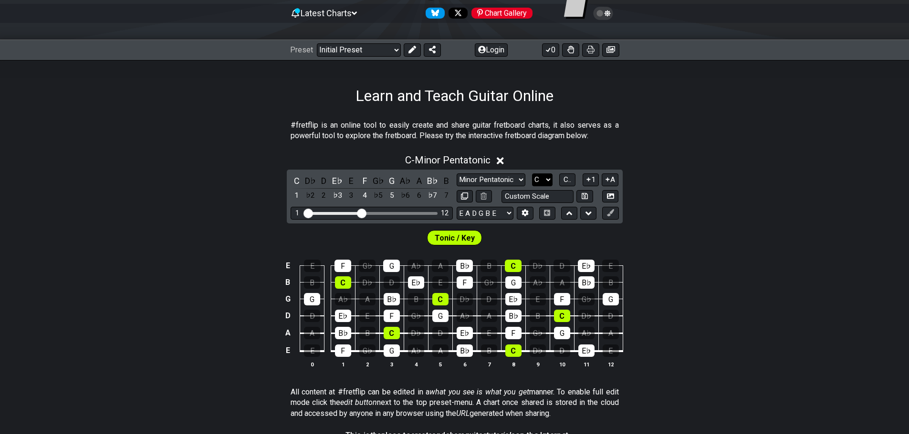
click at [548, 182] on select "A♭ A A♯ B♭ B C C♯ D♭ D D♯ E♭ E F F♯ G♭ G G♯" at bounding box center [542, 180] width 21 height 13
select select "G"
click at [532, 174] on select "A♭ A A♯ B♭ B C C♯ D♭ D D♯ E♭ E F F♯ G♭ G G♯" at bounding box center [542, 180] width 21 height 13
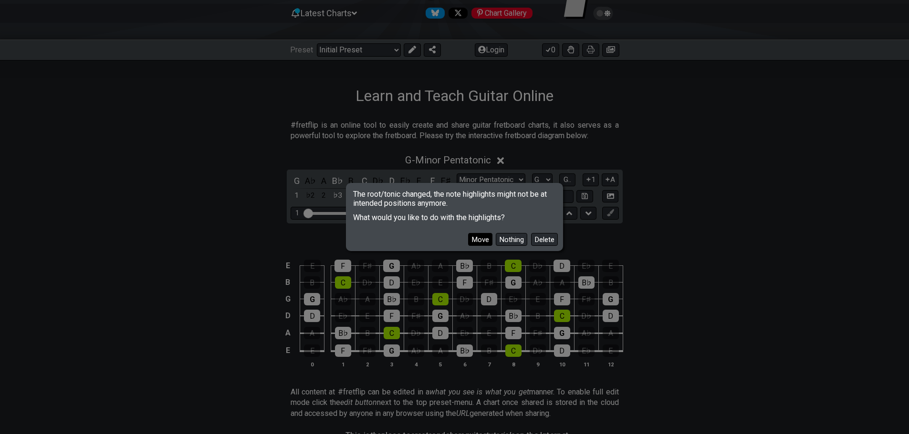
click at [478, 240] on button "Move" at bounding box center [480, 239] width 24 height 13
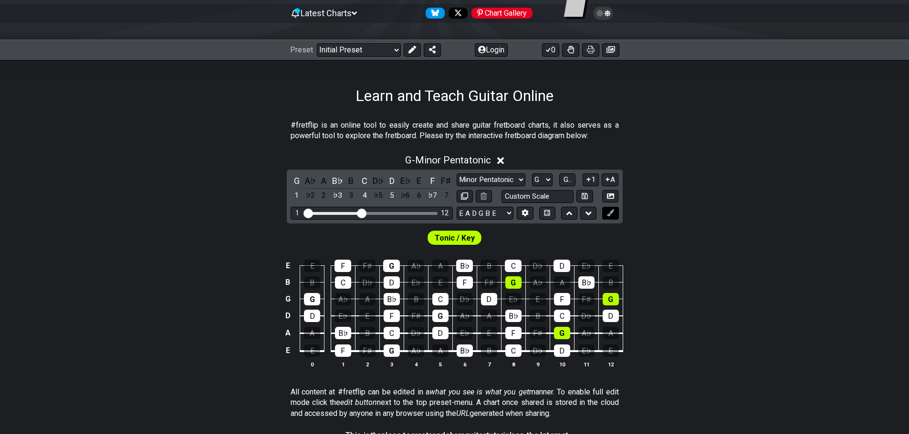
click at [612, 214] on icon at bounding box center [610, 212] width 7 height 7
drag, startPoint x: 148, startPoint y: -7, endPoint x: 212, endPoint y: 20, distance: 69.3
click at [140, 7] on div "Latest Charts Chart Gallery The Internet Guitar fretboard tool - view and edit …" at bounding box center [454, 330] width 909 height 850
click at [612, 209] on icon at bounding box center [610, 212] width 7 height 7
click at [612, 207] on button at bounding box center [610, 213] width 16 height 13
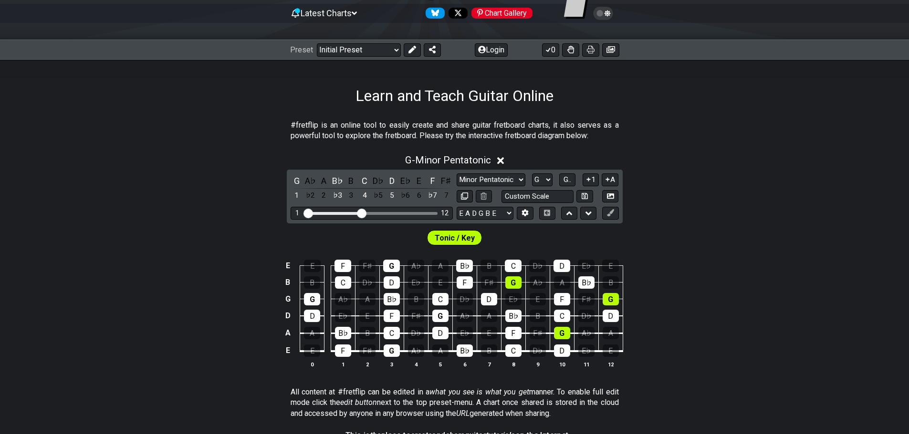
click at [611, 206] on div "G A♭ A B♭ B C D♭ D E♭ E F F♯ 1 ♭2 2 ♭3 3 4 ♭5 5 ♭6 6 ♭7 7 Minor Pentatonic Clic…" at bounding box center [455, 197] width 336 height 54
click at [501, 160] on icon at bounding box center [500, 160] width 7 height 7
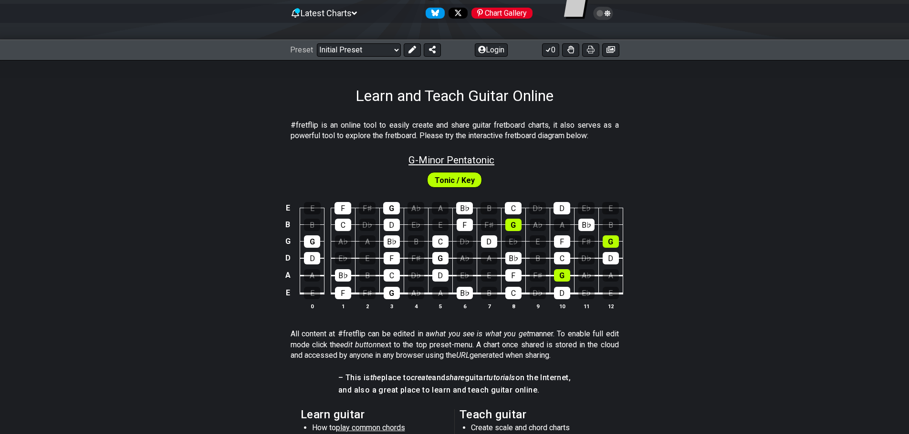
click at [483, 158] on span "G - Minor Pentatonic" at bounding box center [451, 160] width 86 height 11
select select "G"
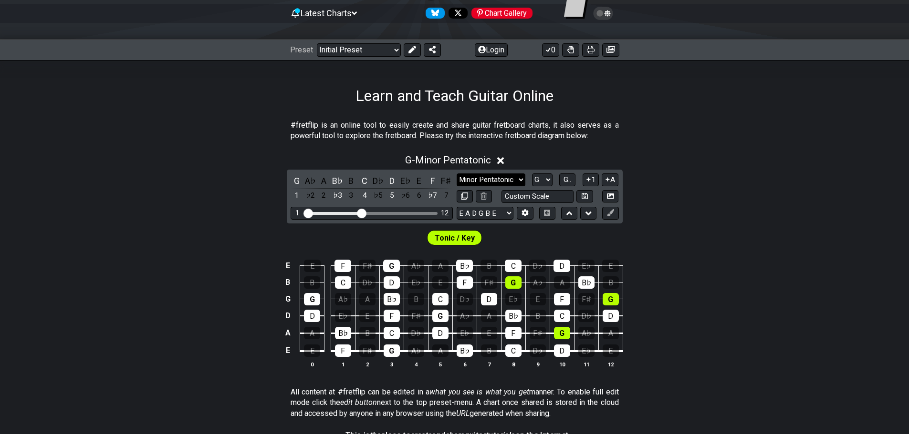
click at [517, 180] on select "Minor Pentatonic Click to edit Minor Pentatonic Major Pentatonic Minor Blues Ma…" at bounding box center [490, 180] width 69 height 13
select select "Click to edit"
click at [456, 174] on select "Minor Pentatonic Click to edit Minor Pentatonic Major Pentatonic Minor Blues Ma…" at bounding box center [490, 180] width 69 height 13
click at [341, 349] on div "F" at bounding box center [343, 351] width 16 height 12
click at [341, 339] on div "B♭" at bounding box center [343, 333] width 16 height 12
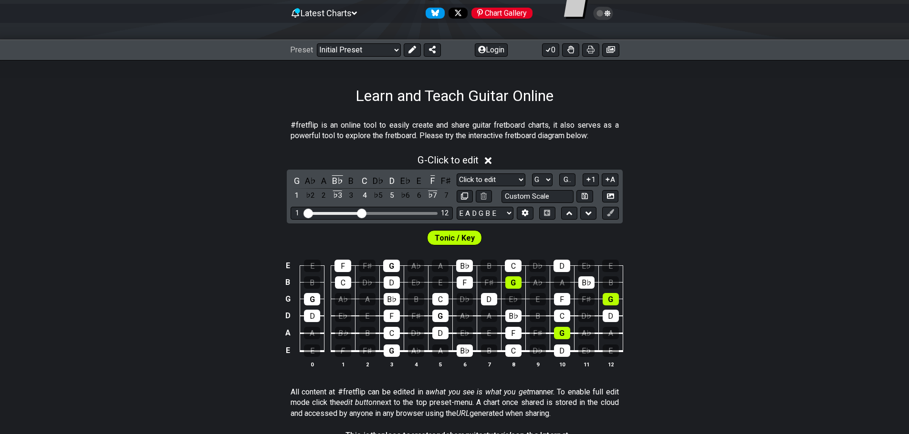
click at [309, 307] on td "D" at bounding box center [312, 308] width 24 height 17
click at [310, 302] on div "G" at bounding box center [312, 299] width 16 height 12
click at [307, 311] on td "D" at bounding box center [312, 308] width 24 height 17
click at [386, 351] on div "G" at bounding box center [391, 351] width 16 height 12
drag, startPoint x: 387, startPoint y: 338, endPoint x: 387, endPoint y: 328, distance: 10.0
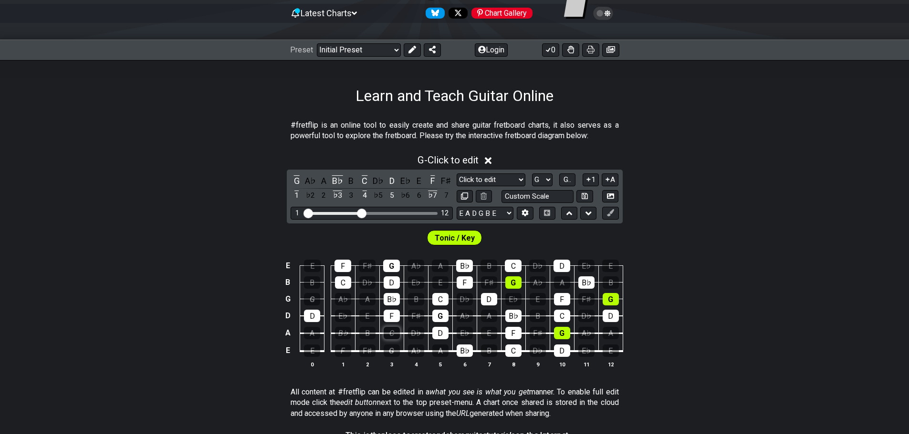
click at [387, 336] on div "C" at bounding box center [391, 333] width 16 height 12
drag, startPoint x: 387, startPoint y: 321, endPoint x: 389, endPoint y: 311, distance: 10.7
click at [387, 319] on div "F" at bounding box center [391, 316] width 16 height 12
click at [390, 299] on div "B♭" at bounding box center [391, 299] width 16 height 12
click at [390, 285] on div "D" at bounding box center [391, 283] width 16 height 12
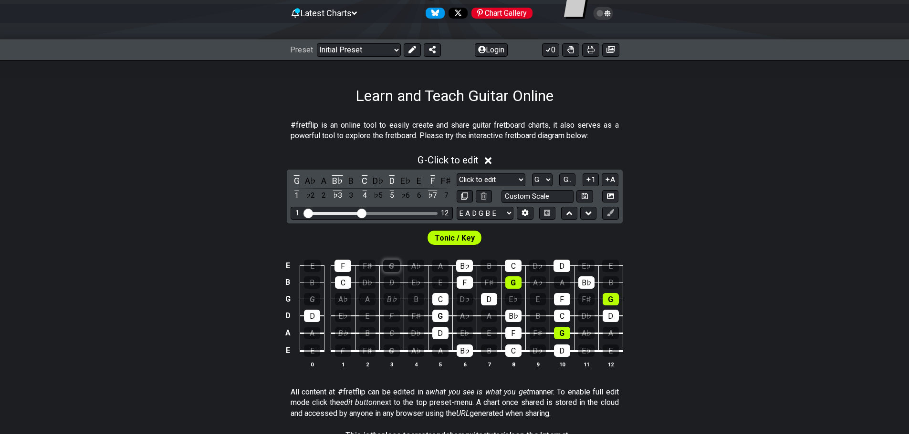
click at [389, 268] on div "G" at bounding box center [391, 266] width 17 height 12
click at [336, 267] on div "F" at bounding box center [342, 266] width 17 height 12
click at [337, 284] on div "C" at bounding box center [343, 283] width 16 height 12
click at [312, 314] on div "D" at bounding box center [312, 316] width 16 height 12
drag, startPoint x: 443, startPoint y: 304, endPoint x: 440, endPoint y: 316, distance: 12.6
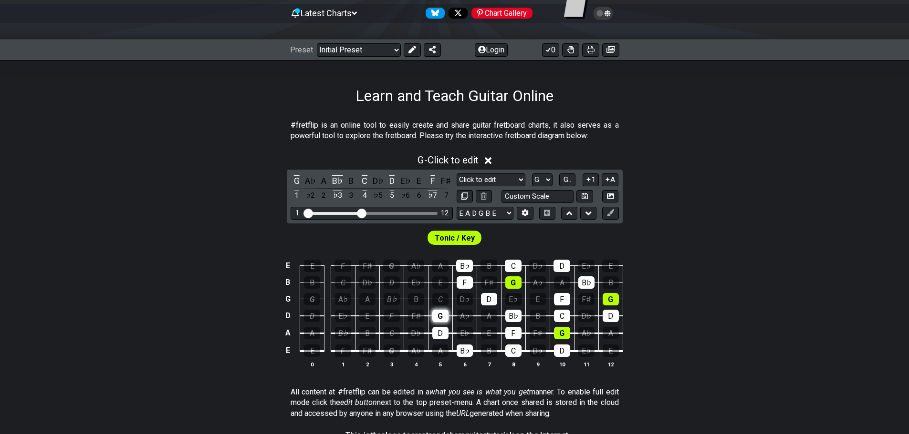
click at [443, 305] on div "C" at bounding box center [440, 299] width 16 height 12
click at [440, 317] on div "G" at bounding box center [440, 316] width 16 height 12
click at [440, 331] on div "D" at bounding box center [440, 333] width 16 height 12
drag, startPoint x: 200, startPoint y: 34, endPoint x: 26, endPoint y: 32, distance: 174.1
click at [93, 13] on div "Latest Charts Chart Gallery" at bounding box center [454, 23] width 909 height 34
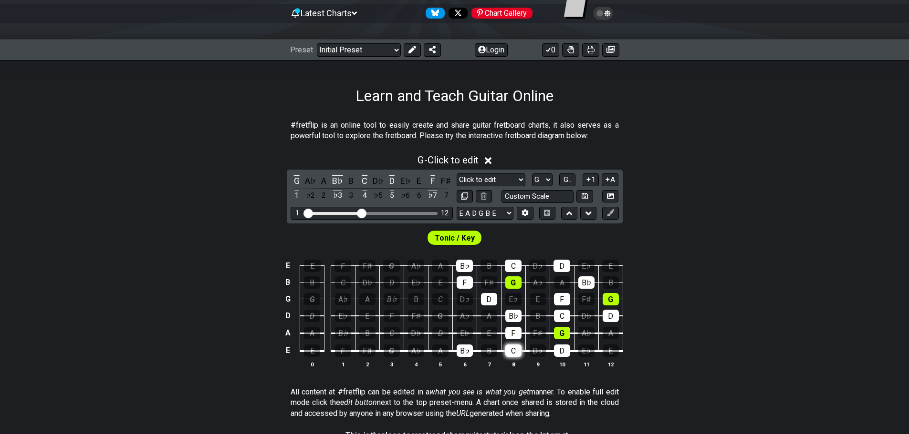
drag, startPoint x: 469, startPoint y: 349, endPoint x: 509, endPoint y: 350, distance: 40.1
click at [469, 350] on div "B♭" at bounding box center [464, 351] width 16 height 12
click at [528, 352] on table "E E F F♯ G A♭ A B♭ B C D♭ D E♭ E B B C D♭ D E♭ E F F♯ G A♭ A B♭ B G G A♭ A B♭ B…" at bounding box center [452, 305] width 341 height 112
click at [521, 353] on table "E E F F♯ G A♭ A B♭ B C D♭ D E♭ E B B C D♭ D E♭ E F F♯ G A♭ A B♭ B G G A♭ A B♭ B…" at bounding box center [452, 305] width 341 height 112
click at [562, 355] on div "D" at bounding box center [562, 351] width 16 height 12
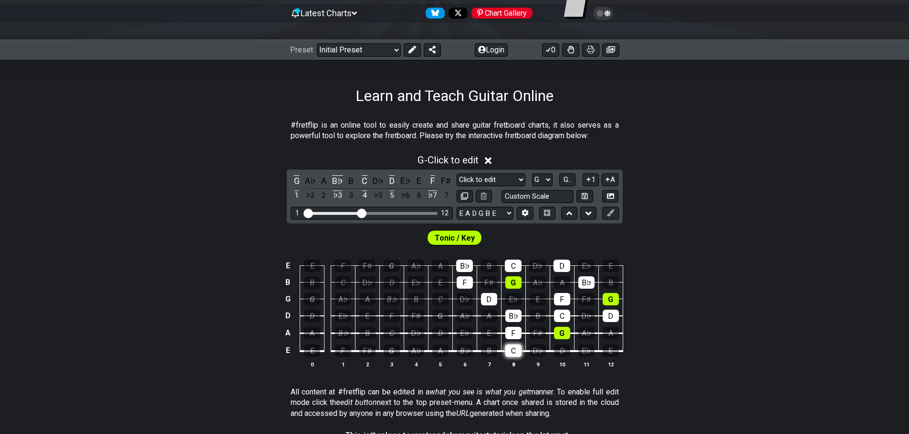
click at [519, 349] on div "C" at bounding box center [513, 351] width 16 height 12
click at [511, 329] on div "F" at bounding box center [513, 333] width 16 height 12
click at [570, 334] on td "D" at bounding box center [561, 343] width 24 height 18
drag, startPoint x: 567, startPoint y: 331, endPoint x: 524, endPoint y: 320, distance: 44.3
click at [565, 331] on div "G" at bounding box center [562, 333] width 16 height 12
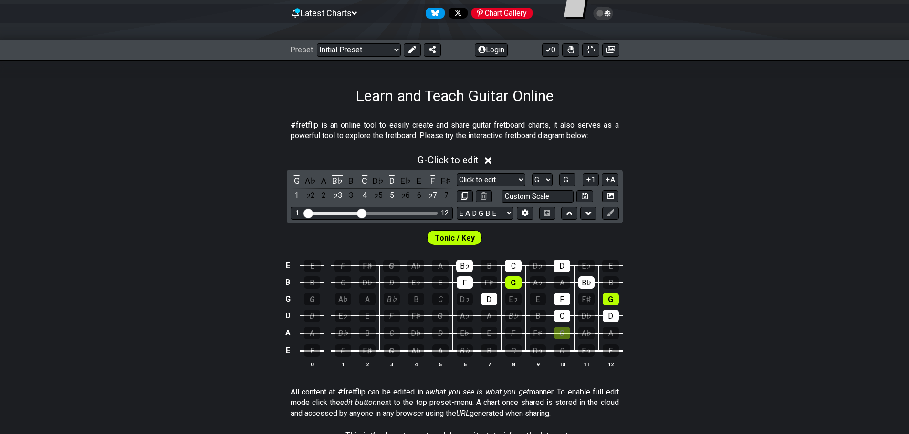
drag, startPoint x: 517, startPoint y: 318, endPoint x: 550, endPoint y: 319, distance: 33.4
click at [517, 319] on div "B♭" at bounding box center [513, 316] width 16 height 12
click at [558, 318] on div "C" at bounding box center [562, 316] width 16 height 12
click at [610, 320] on div "D" at bounding box center [610, 316] width 16 height 12
drag, startPoint x: 610, startPoint y: 309, endPoint x: 608, endPoint y: 304, distance: 5.1
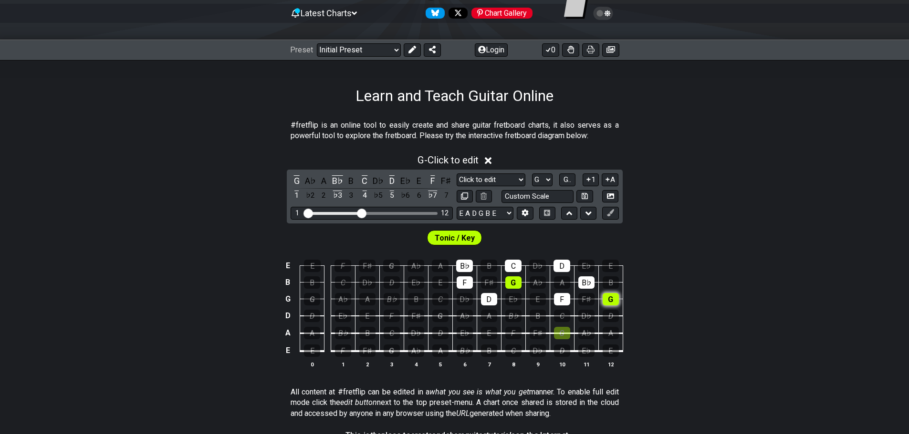
click at [609, 306] on tbody "E E F F♯ G A♭ A B♭ B C D♭ D E♭ E B B C D♭ D E♭ E F F♯ G A♭ A B♭ B G G A♭ A B♭ B…" at bounding box center [452, 305] width 341 height 112
click at [606, 303] on div "G" at bounding box center [610, 299] width 16 height 12
click at [565, 300] on div "F" at bounding box center [562, 299] width 16 height 12
drag, startPoint x: 584, startPoint y: 286, endPoint x: 562, endPoint y: 275, distance: 24.1
click at [580, 283] on div "B♭" at bounding box center [586, 283] width 16 height 12
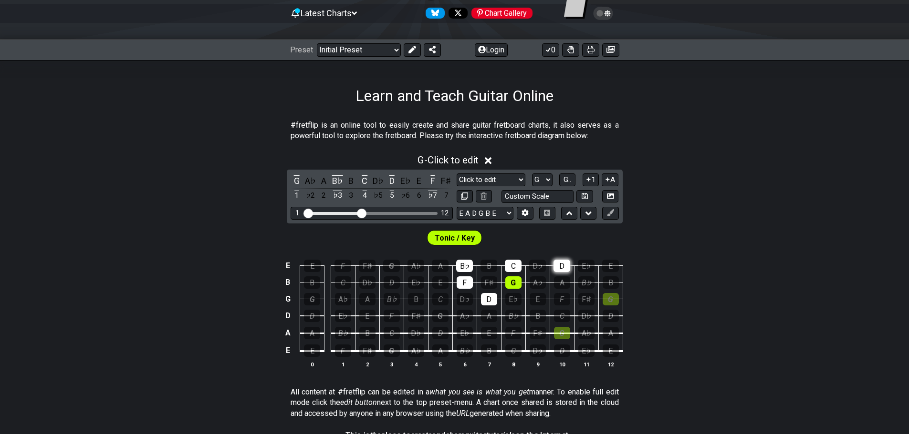
click at [556, 270] on div "D" at bounding box center [561, 266] width 17 height 12
click at [516, 267] on div "C" at bounding box center [513, 266] width 17 height 12
click at [514, 279] on div "G" at bounding box center [513, 283] width 16 height 12
click at [492, 297] on div "D" at bounding box center [489, 299] width 16 height 12
drag, startPoint x: 462, startPoint y: 284, endPoint x: 465, endPoint y: 270, distance: 13.8
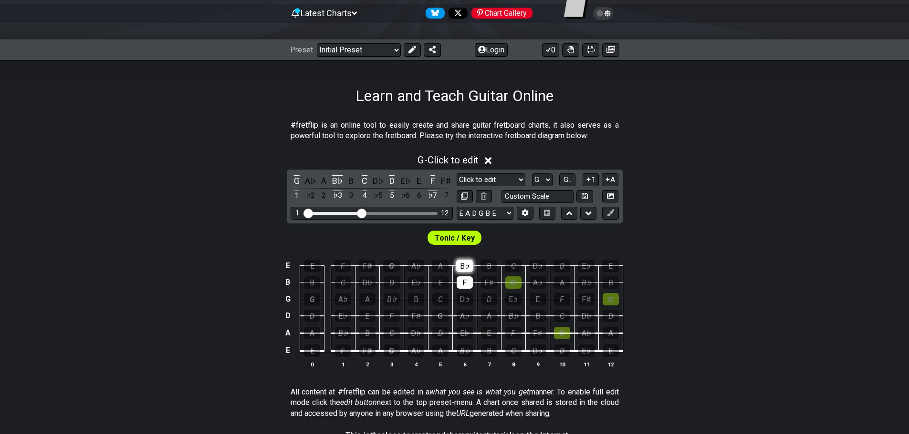
click at [462, 283] on div "F" at bounding box center [464, 283] width 16 height 12
click at [465, 269] on div "B♭" at bounding box center [464, 266] width 17 height 12
click at [365, 334] on div "B" at bounding box center [367, 333] width 16 height 12
click at [440, 331] on div "D" at bounding box center [440, 333] width 16 height 12
click at [415, 315] on div "F♯" at bounding box center [416, 316] width 16 height 12
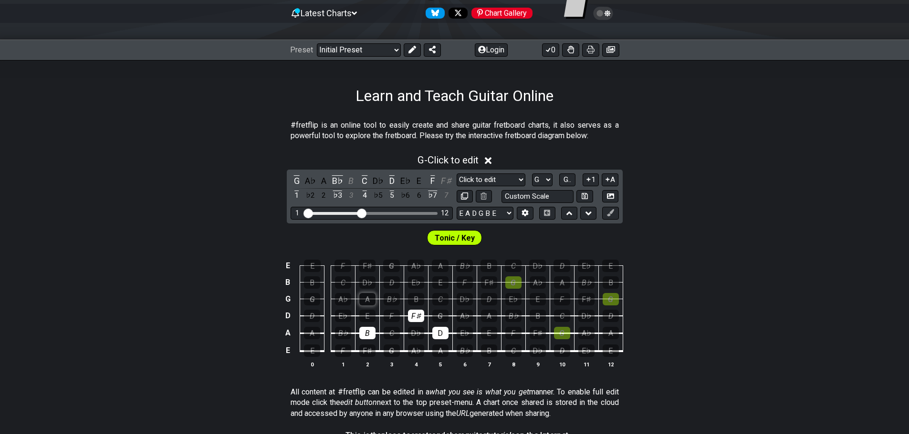
click at [365, 300] on div "A" at bounding box center [367, 299] width 16 height 12
click at [389, 331] on div "C" at bounding box center [391, 333] width 16 height 12
click at [366, 316] on div "E" at bounding box center [367, 316] width 16 height 12
click at [443, 336] on div "D" at bounding box center [440, 333] width 16 height 12
click at [420, 319] on div "F♯" at bounding box center [416, 316] width 16 height 12
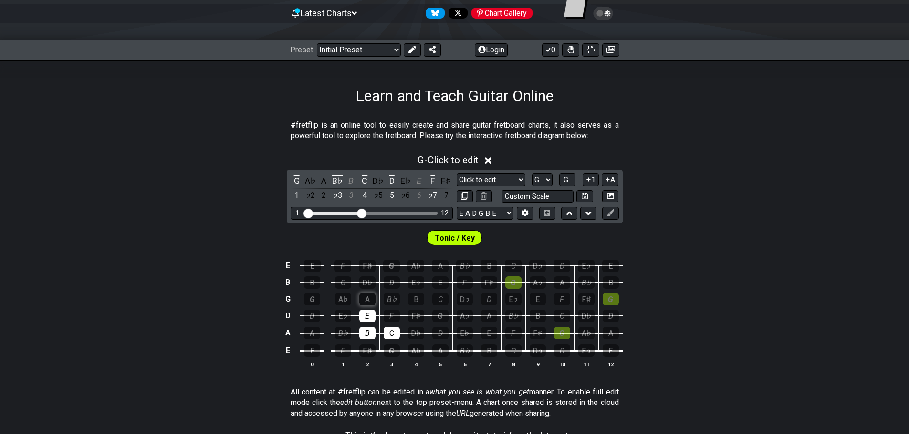
click at [363, 296] on div "A" at bounding box center [367, 299] width 16 height 12
click at [314, 299] on div "G" at bounding box center [312, 299] width 16 height 12
click at [313, 314] on div "D" at bounding box center [312, 316] width 16 height 12
click at [366, 334] on div "B" at bounding box center [367, 333] width 16 height 12
click at [311, 317] on div "D" at bounding box center [312, 316] width 16 height 12
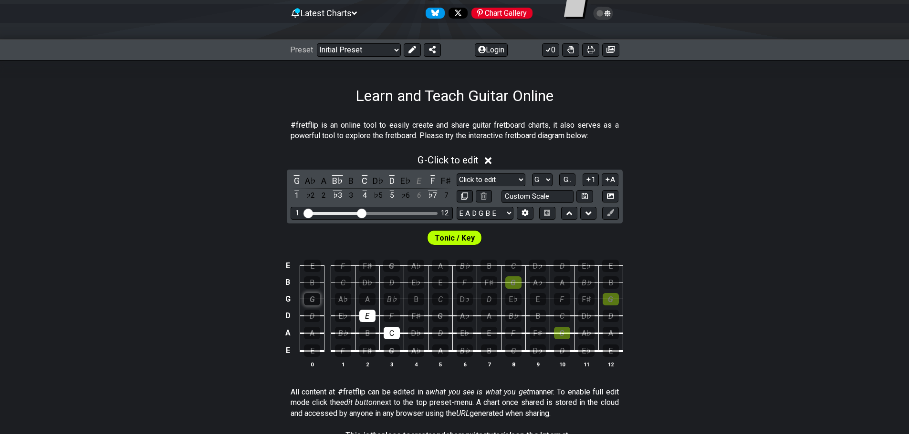
click at [311, 303] on div "G" at bounding box center [312, 299] width 16 height 12
click at [436, 332] on div "D" at bounding box center [440, 333] width 16 height 12
click at [436, 311] on div "G" at bounding box center [440, 316] width 16 height 12
click at [417, 300] on div "B" at bounding box center [416, 299] width 16 height 12
click at [415, 320] on div "F♯" at bounding box center [416, 316] width 16 height 12
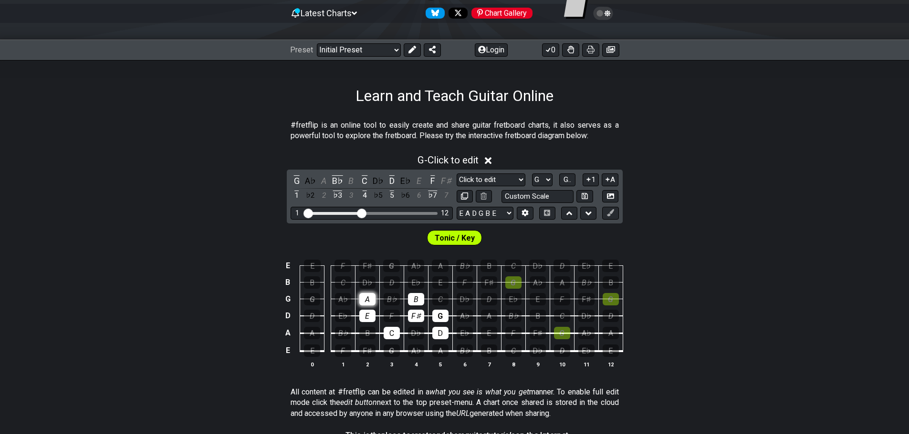
click at [364, 300] on div "A" at bounding box center [367, 299] width 16 height 12
click at [490, 334] on div "E" at bounding box center [489, 333] width 16 height 12
click at [439, 300] on div "C" at bounding box center [440, 299] width 16 height 12
click at [370, 315] on div "E" at bounding box center [367, 316] width 16 height 12
click at [391, 334] on div "C" at bounding box center [391, 333] width 16 height 12
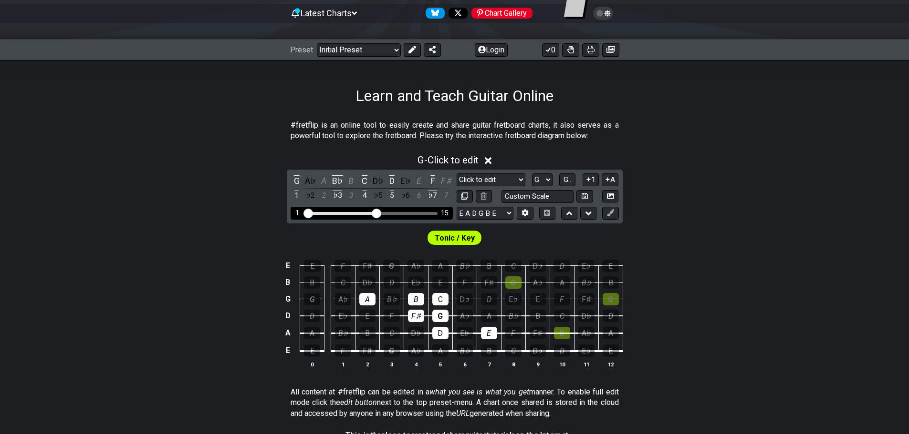
drag, startPoint x: 360, startPoint y: 212, endPoint x: 376, endPoint y: 211, distance: 16.2
click at [376, 213] on input "Visible fret range" at bounding box center [371, 213] width 135 height 0
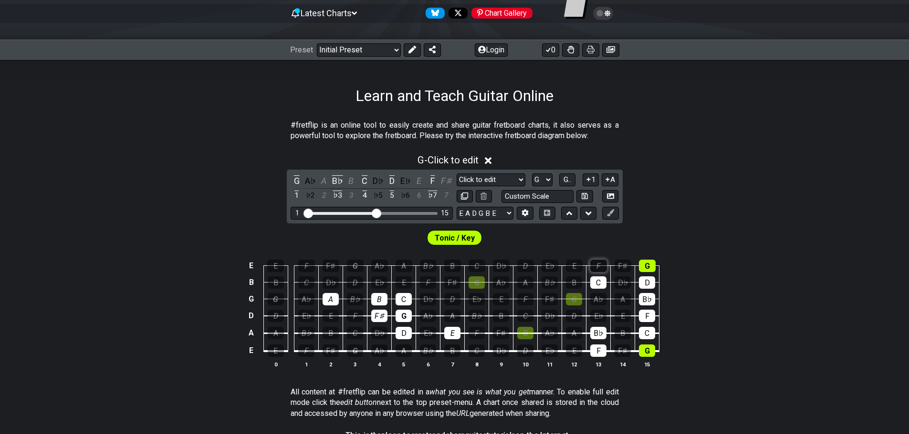
click at [592, 270] on div "F" at bounding box center [598, 266] width 17 height 12
click at [646, 269] on div "G" at bounding box center [647, 266] width 17 height 12
click at [651, 285] on div "D" at bounding box center [647, 283] width 16 height 12
click at [653, 305] on div "B♭" at bounding box center [647, 299] width 16 height 12
click at [651, 320] on div "F" at bounding box center [647, 316] width 16 height 12
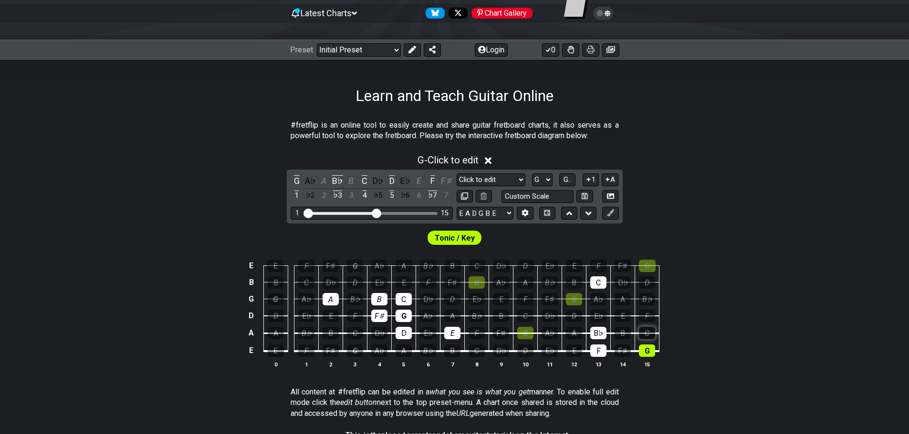
click at [647, 334] on div "C" at bounding box center [647, 333] width 16 height 12
click at [102, 19] on div "Latest Charts Chart Gallery" at bounding box center [454, 23] width 909 height 34
click at [654, 349] on div "G" at bounding box center [647, 351] width 16 height 12
drag, startPoint x: 601, startPoint y: 352, endPoint x: 602, endPoint y: 335, distance: 16.7
click at [601, 351] on div "F" at bounding box center [598, 351] width 16 height 12
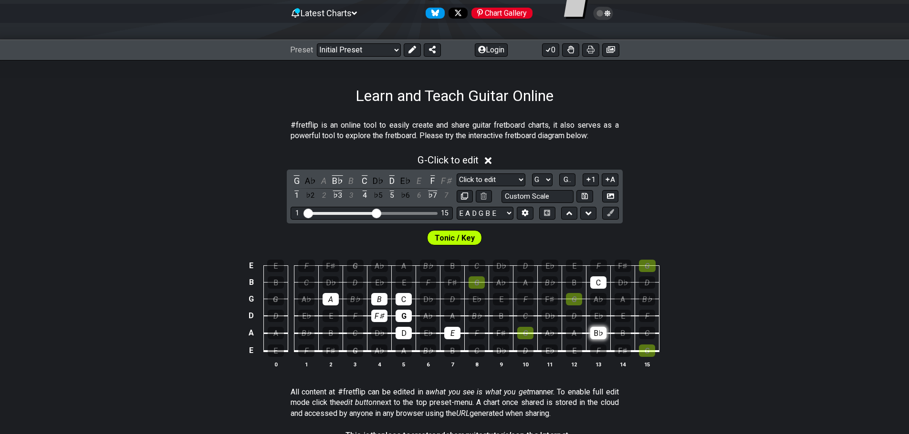
click at [602, 334] on div "B♭" at bounding box center [598, 333] width 16 height 12
click at [600, 282] on div "C" at bounding box center [598, 283] width 16 height 12
click at [646, 350] on div "G" at bounding box center [647, 351] width 16 height 12
click at [649, 352] on div "G" at bounding box center [647, 351] width 16 height 12
click at [723, 349] on div "E E F F♯ G A♭ A B♭ B C D♭ D E♭ E F F♯ G B B C D♭ D E♭ E F F♯ G A♭ A B♭ B C D♭ D…" at bounding box center [454, 315] width 909 height 134
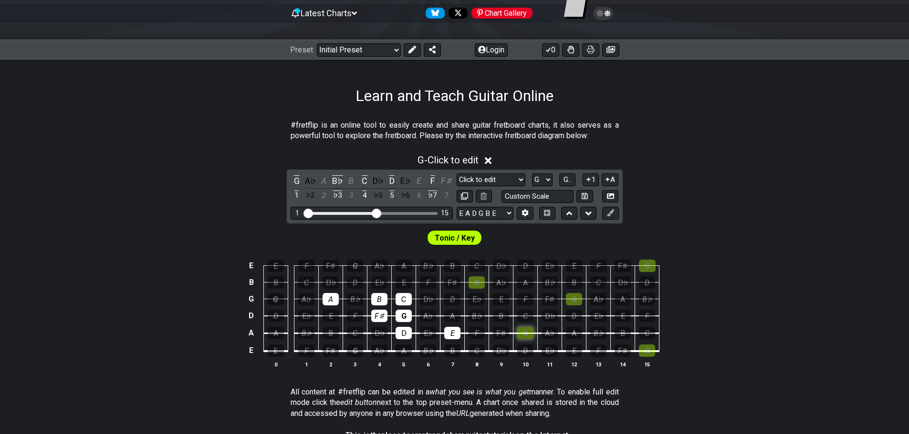
click at [527, 331] on div "G" at bounding box center [525, 333] width 16 height 12
click at [502, 318] on div "B" at bounding box center [501, 316] width 16 height 12
click at [472, 299] on div "E♭" at bounding box center [476, 299] width 16 height 12
click at [447, 298] on div "D" at bounding box center [452, 299] width 16 height 12
click at [472, 302] on div "E♭" at bounding box center [476, 299] width 16 height 12
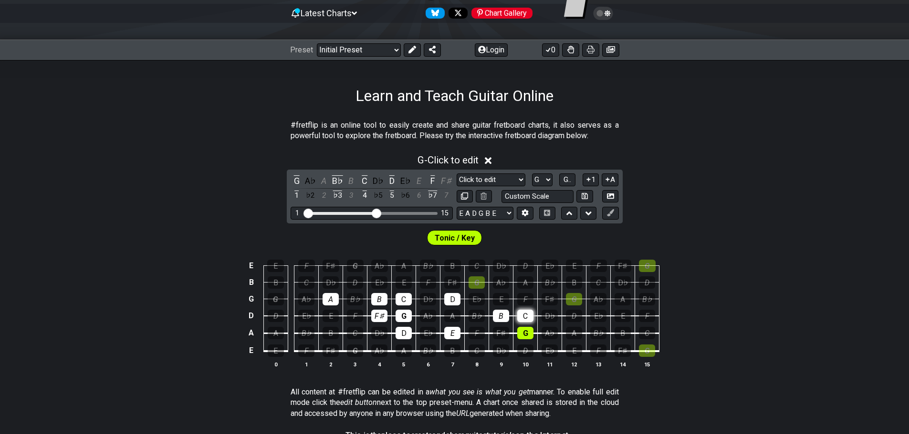
click at [523, 316] on div "C" at bounding box center [525, 316] width 16 height 12
click at [501, 300] on div "E" at bounding box center [501, 299] width 16 height 12
click at [451, 311] on div "A" at bounding box center [452, 316] width 16 height 12
click at [501, 332] on div "F♯" at bounding box center [501, 333] width 16 height 12
click at [579, 304] on div "G" at bounding box center [574, 299] width 16 height 12
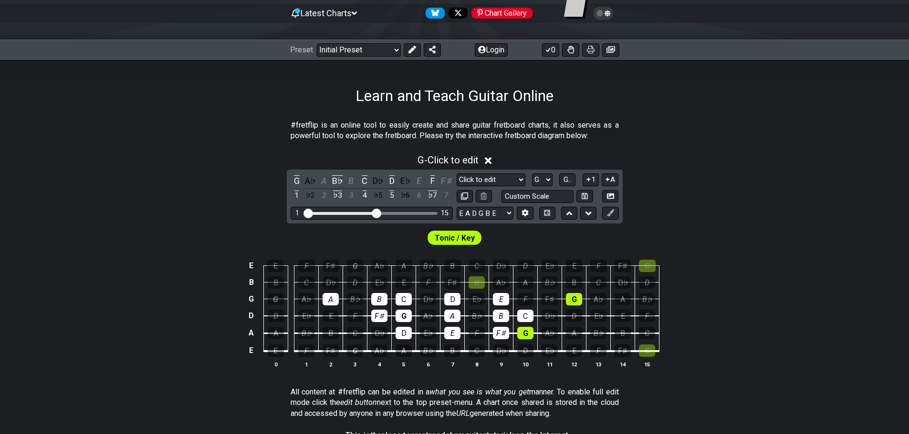
click at [63, 21] on div "Latest Charts Chart Gallery The Internet Guitar fretboard tool - view and edit …" at bounding box center [454, 330] width 909 height 850
click at [625, 332] on div "B" at bounding box center [622, 333] width 16 height 12
click at [552, 293] on div "F♯" at bounding box center [549, 299] width 16 height 12
click at [577, 331] on div "A" at bounding box center [574, 333] width 16 height 12
click at [648, 333] on div "C" at bounding box center [647, 333] width 16 height 12
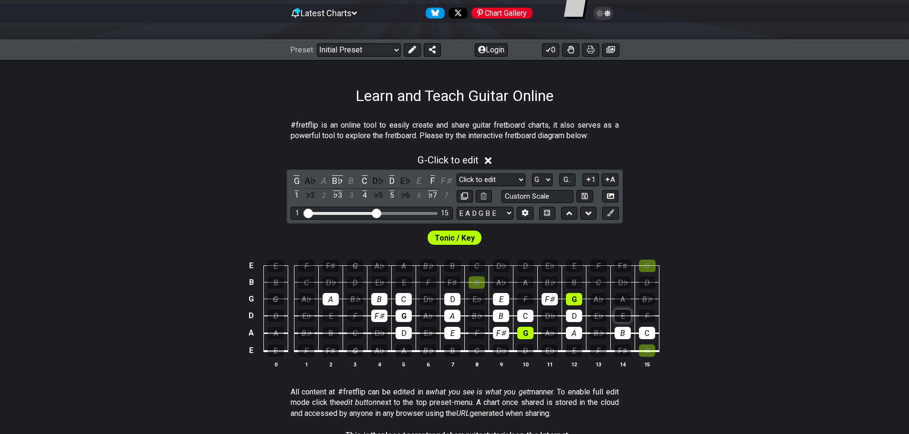
click at [618, 317] on div "E" at bounding box center [622, 316] width 16 height 12
click at [823, 373] on div "E E F F♯ G A♭ A B♭ B C D♭ D E♭ E F F♯ G B B C D♭ D E♭ E F F♯ G A♭ A B♭ B C D♭ D…" at bounding box center [454, 315] width 909 height 134
